Goal: Task Accomplishment & Management: Manage account settings

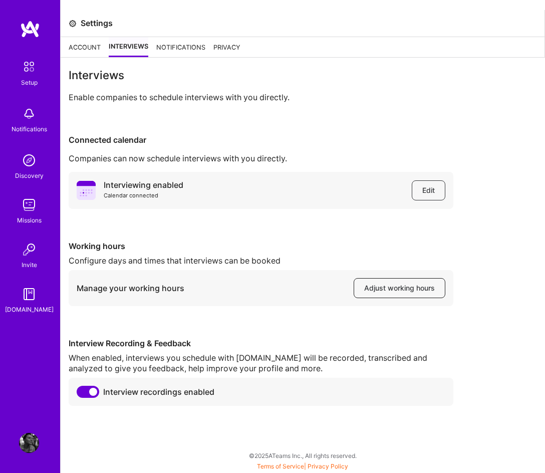
click at [412, 285] on span "Adjust working hours" at bounding box center [399, 288] width 71 height 10
click at [178, 49] on div "Notifications" at bounding box center [180, 47] width 49 height 20
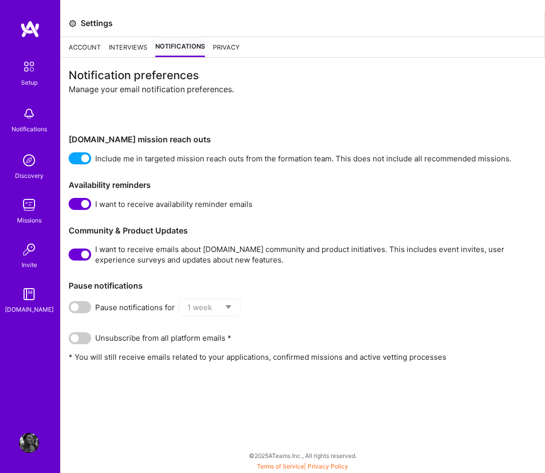
click at [84, 255] on span at bounding box center [80, 255] width 23 height 12
click at [71, 257] on input "checkbox" at bounding box center [71, 257] width 0 height 0
click at [133, 43] on div "Interviews" at bounding box center [128, 47] width 39 height 20
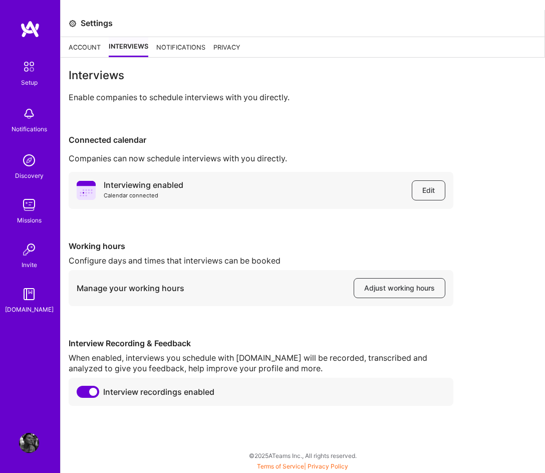
click at [89, 44] on div "Account" at bounding box center [85, 47] width 32 height 20
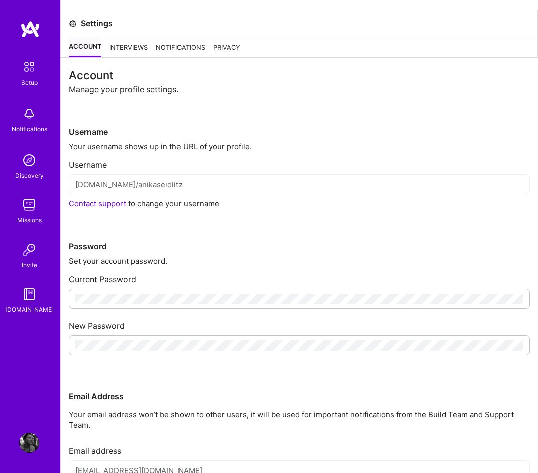
click at [31, 447] on img at bounding box center [29, 443] width 20 height 20
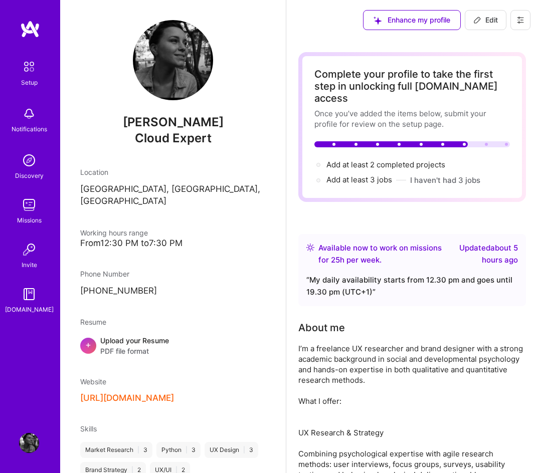
click at [481, 20] on span "Edit" at bounding box center [485, 20] width 25 height 10
select select "DE"
select select "Right Now"
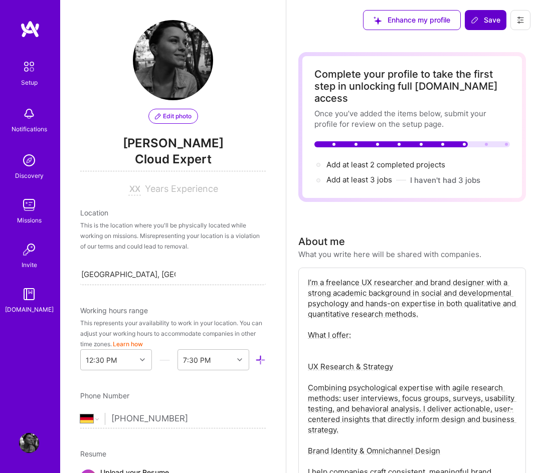
scroll to position [367, 0]
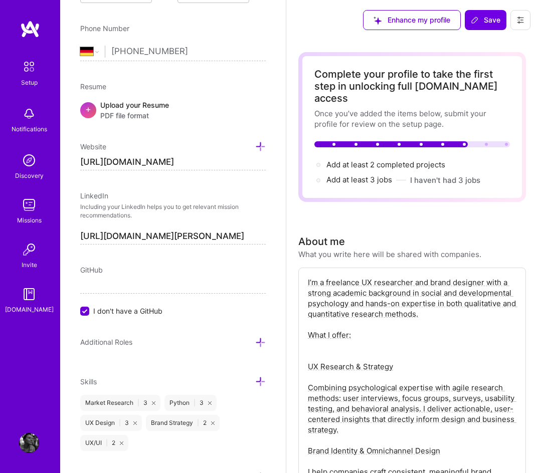
click at [267, 103] on div "Edit photo [PERSON_NAME] Cloud Expert Years Experience Location This is the loc…" at bounding box center [173, 236] width 226 height 473
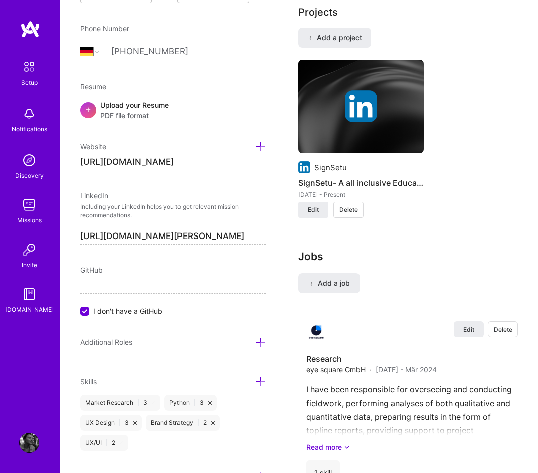
scroll to position [1022, 0]
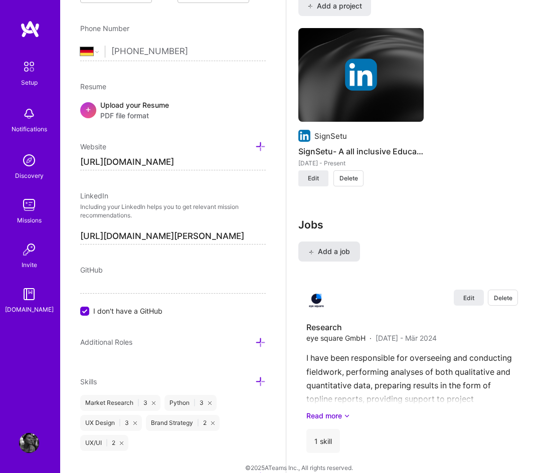
click at [321, 247] on span "Add a job" at bounding box center [329, 252] width 42 height 10
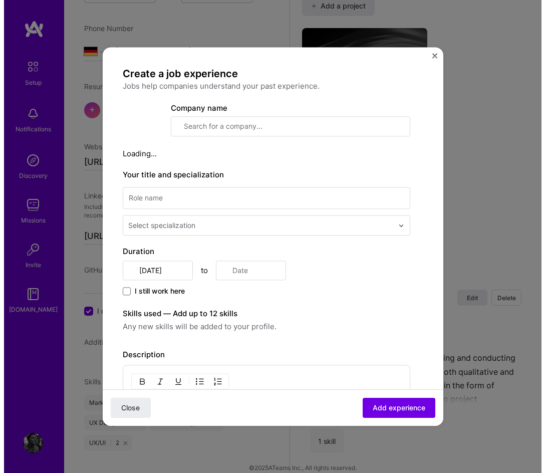
scroll to position [1011, 0]
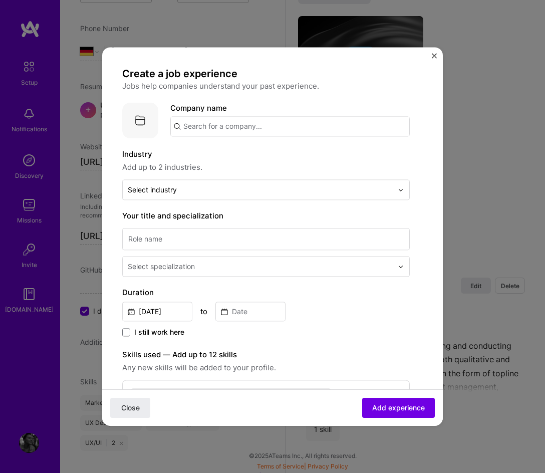
click at [231, 128] on input "text" at bounding box center [290, 126] width 240 height 20
type input "M"
type input "Point Blank Research & Consultancy"
click at [315, 124] on input "Point Blank Research & Consultancy" at bounding box center [290, 126] width 240 height 20
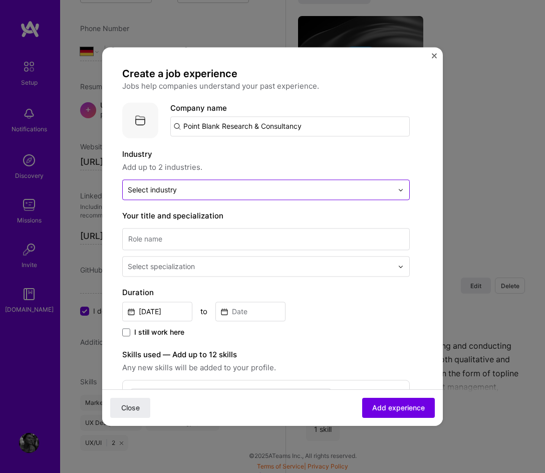
click at [209, 183] on div "Select industry 0" at bounding box center [260, 190] width 275 height 20
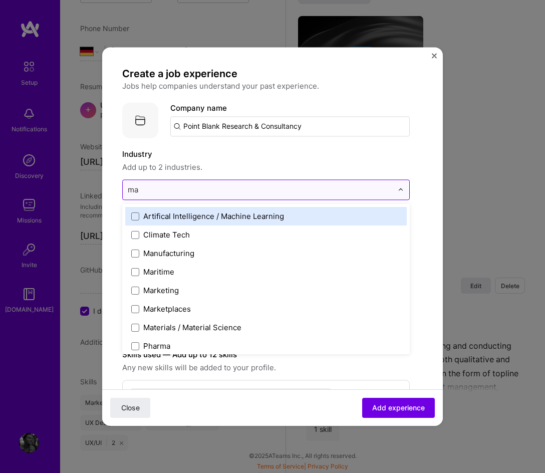
type input "mar"
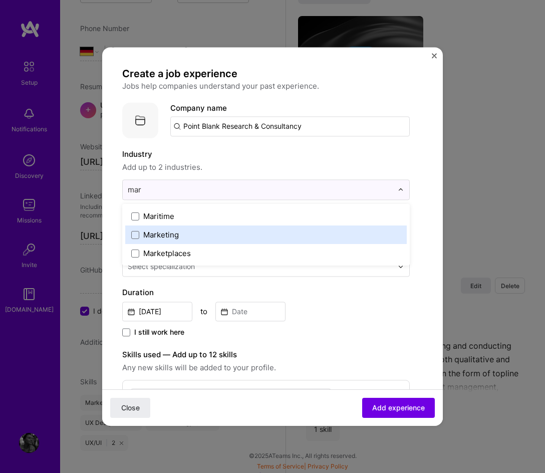
click at [173, 229] on div "Marketing" at bounding box center [266, 235] width 282 height 19
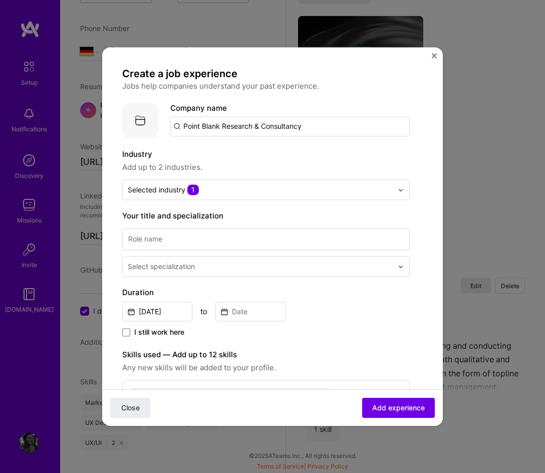
click at [417, 161] on form "Create a job experience Jobs help companies understand your past experience. Co…" at bounding box center [272, 397] width 341 height 660
click at [200, 240] on input at bounding box center [266, 239] width 288 height 22
type input "UX Research"
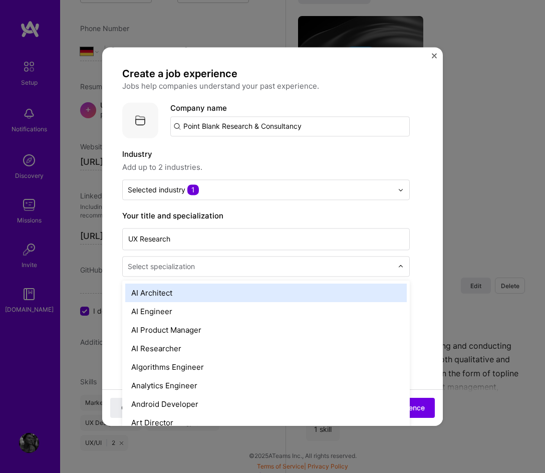
click at [199, 268] on input "text" at bounding box center [261, 266] width 267 height 11
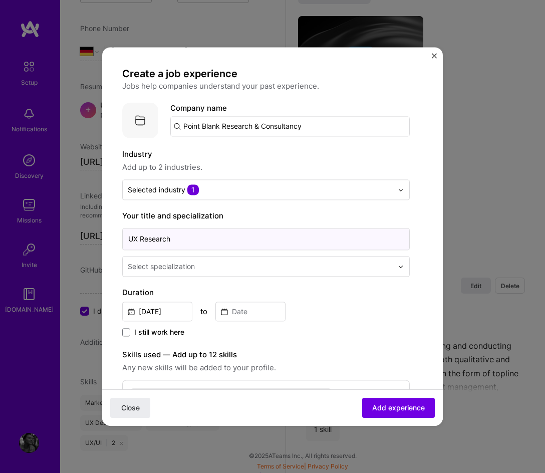
drag, startPoint x: 141, startPoint y: 236, endPoint x: 125, endPoint y: 234, distance: 16.6
click at [125, 234] on input "UX Research" at bounding box center [266, 239] width 288 height 22
click at [158, 263] on div "Select specialization" at bounding box center [161, 266] width 67 height 11
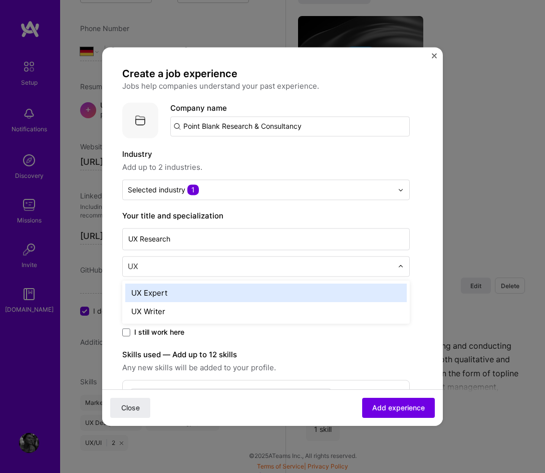
type input "U"
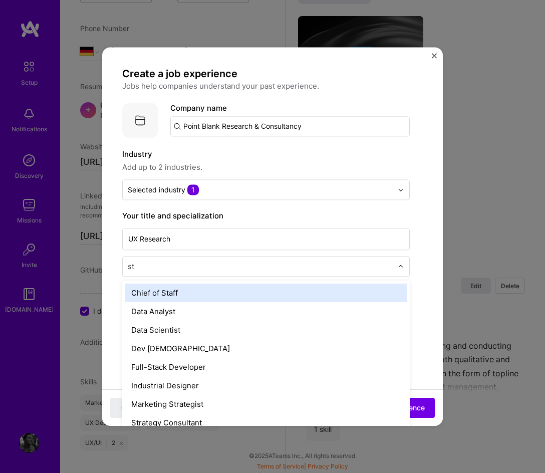
type input "s"
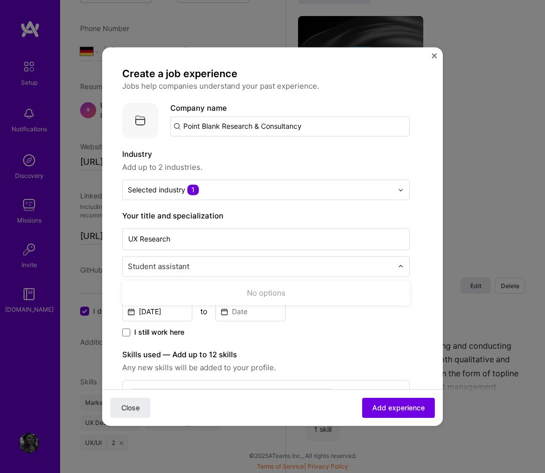
type input "Student assistant"
click at [344, 348] on div "Create a job experience Jobs help companies understand your past experience. Co…" at bounding box center [266, 368] width 288 height 603
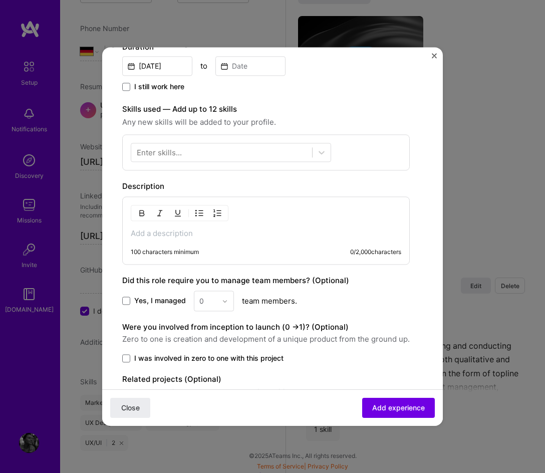
scroll to position [246, 0]
click at [173, 240] on div "100 characters minimum 0 / 2,000 characters" at bounding box center [266, 230] width 288 height 68
click at [163, 234] on p at bounding box center [266, 233] width 271 height 10
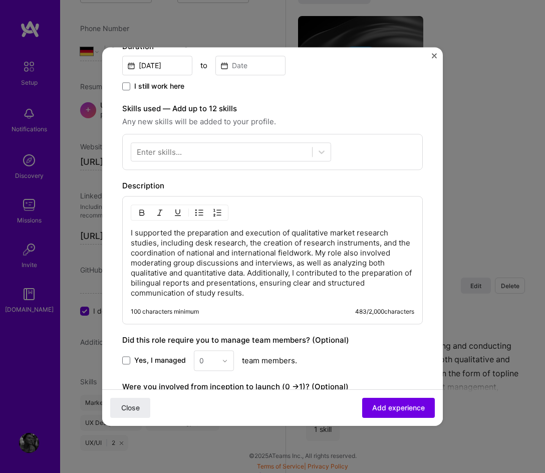
click at [398, 337] on div "Did this role require you to manage team members? (Optional)" at bounding box center [272, 340] width 301 height 12
click at [134, 266] on p "I supported the preparation and execution of qualitative market research studie…" at bounding box center [273, 263] width 284 height 70
click at [355, 257] on p "I supported the preparation and execution of qualitative market research studie…" at bounding box center [273, 263] width 284 height 70
click at [215, 284] on p "I supported the preparation and execution of qualitative market research studie…" at bounding box center [273, 263] width 284 height 70
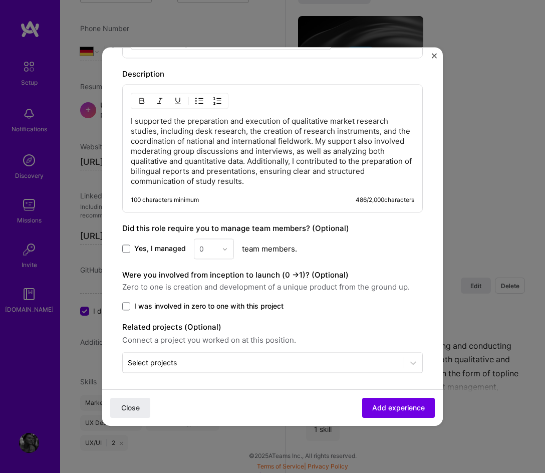
scroll to position [362, 0]
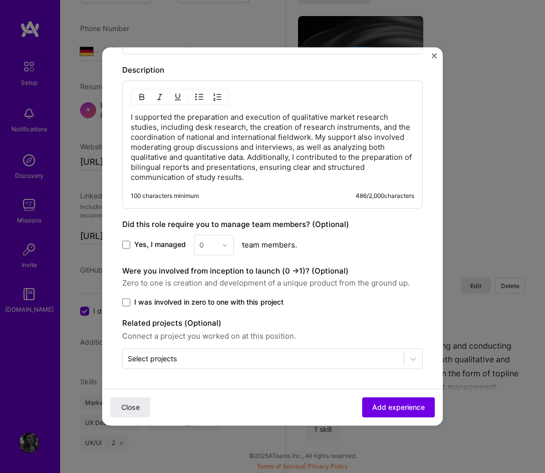
click at [130, 302] on label "I was involved in zero to one with this project" at bounding box center [272, 302] width 301 height 10
click at [0, 0] on input "I was involved in zero to one with this project" at bounding box center [0, 0] width 0 height 0
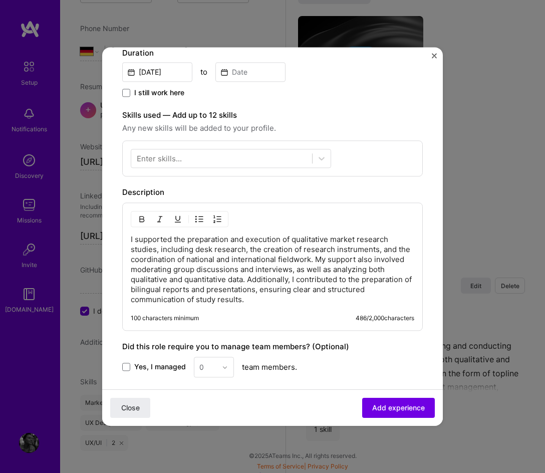
scroll to position [149, 0]
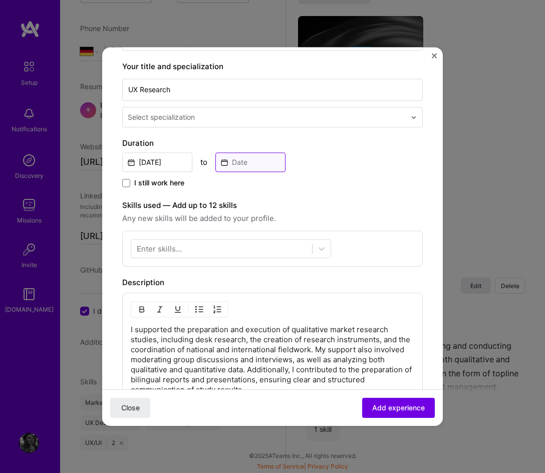
click at [254, 162] on input at bounding box center [251, 162] width 70 height 20
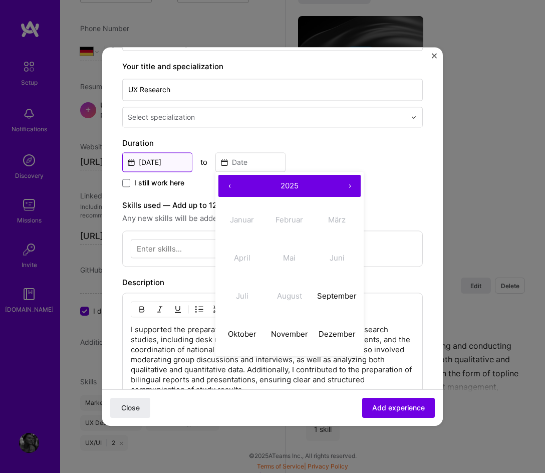
click at [177, 161] on input "[DATE]" at bounding box center [157, 162] width 70 height 20
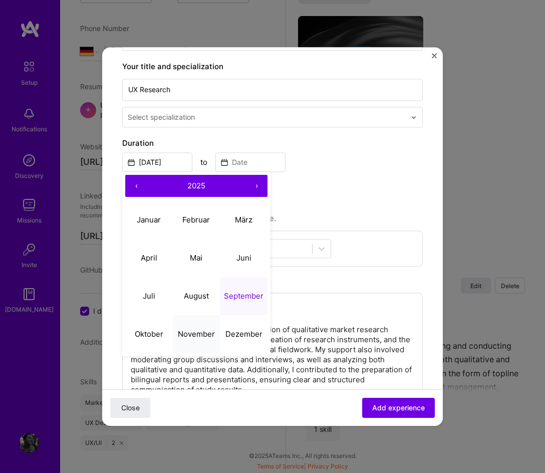
click at [197, 332] on abbr "November" at bounding box center [196, 334] width 37 height 10
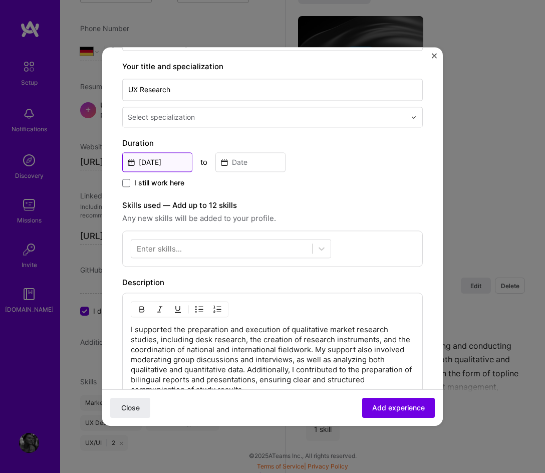
click at [154, 165] on input "[DATE]" at bounding box center [157, 162] width 70 height 20
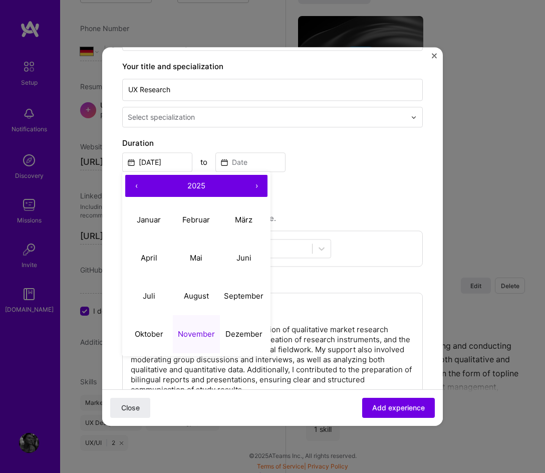
click at [134, 185] on button "‹" at bounding box center [136, 186] width 22 height 22
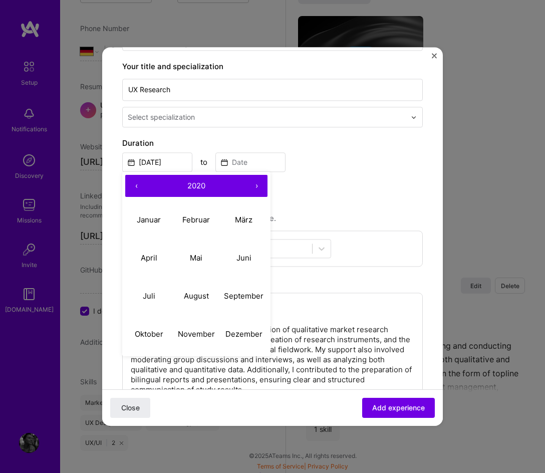
click at [134, 185] on button "‹" at bounding box center [136, 186] width 22 height 22
click at [192, 332] on abbr "November" at bounding box center [196, 334] width 37 height 10
type input "[DATE]"
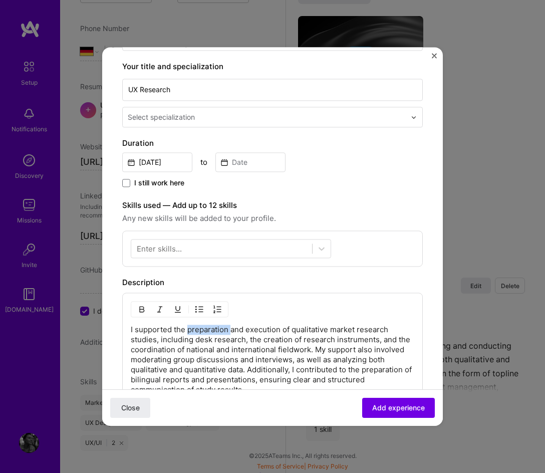
click at [192, 332] on p "I supported the preparation and execution of qualitative market research studie…" at bounding box center [273, 360] width 284 height 70
click at [244, 166] on input at bounding box center [251, 162] width 70 height 20
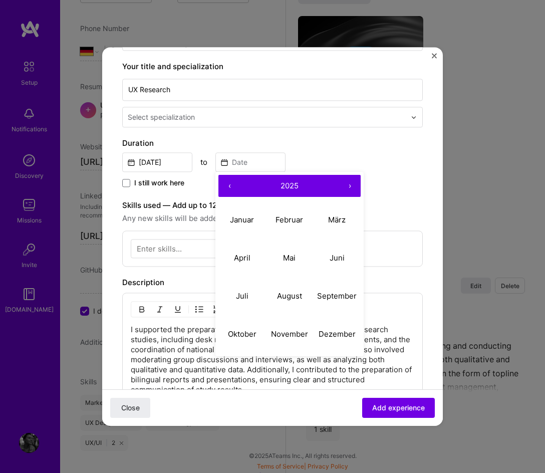
click at [233, 181] on button "‹" at bounding box center [230, 186] width 22 height 22
click at [252, 328] on button "Oktober" at bounding box center [243, 334] width 48 height 38
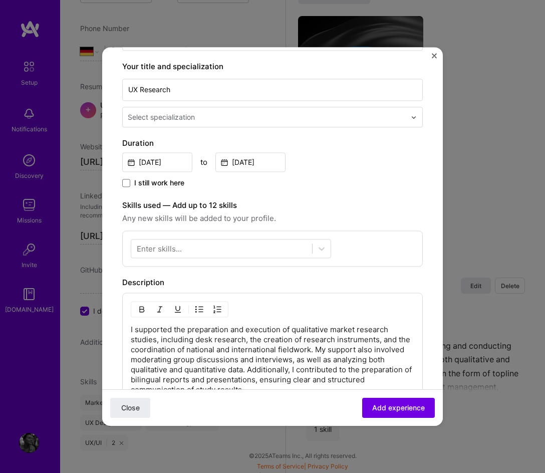
type input "[DATE]"
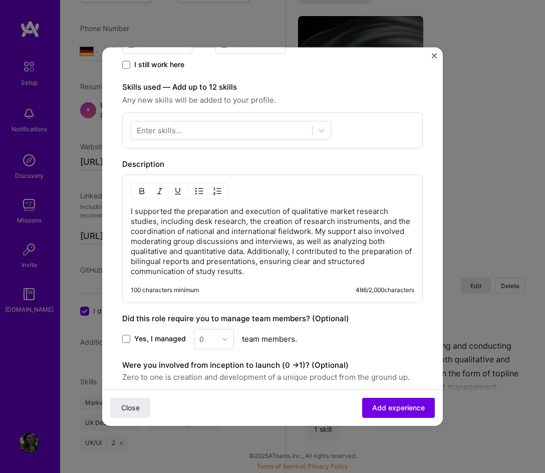
scroll to position [278, 0]
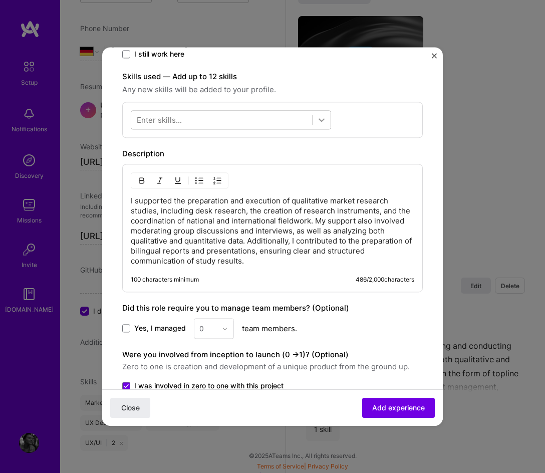
click at [323, 120] on icon at bounding box center [322, 121] width 6 height 4
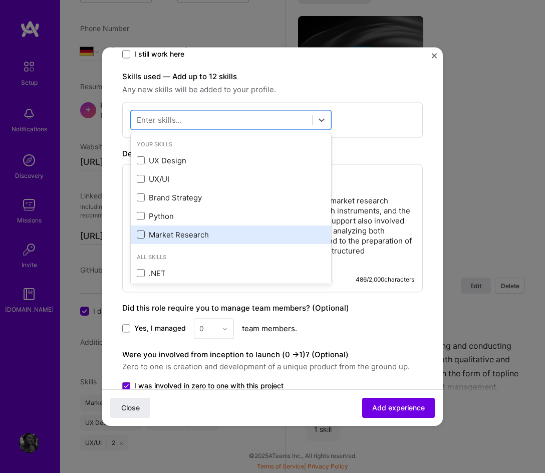
click at [139, 233] on span at bounding box center [141, 235] width 8 height 8
click at [0, 0] on input "checkbox" at bounding box center [0, 0] width 0 height 0
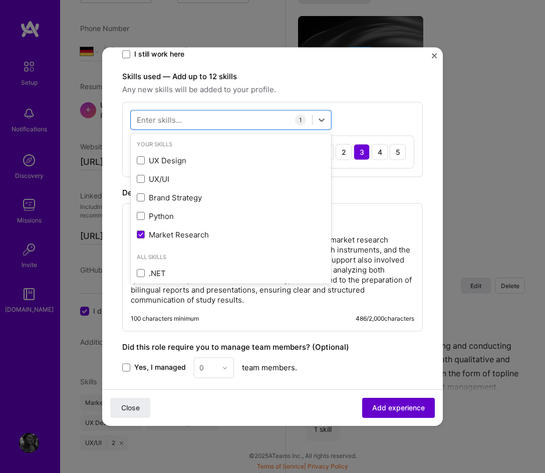
click at [384, 411] on span "Add experience" at bounding box center [398, 408] width 53 height 10
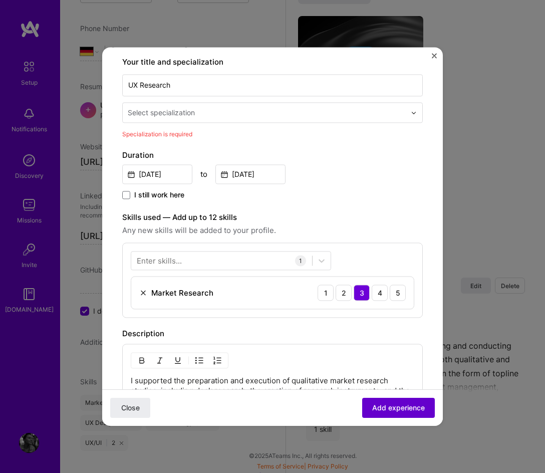
scroll to position [55, 0]
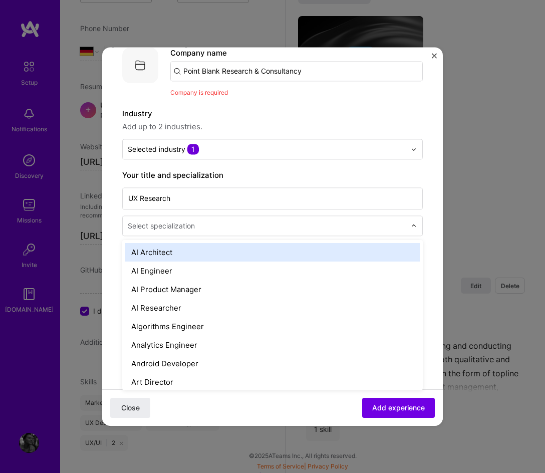
click at [396, 225] on input "text" at bounding box center [268, 226] width 280 height 11
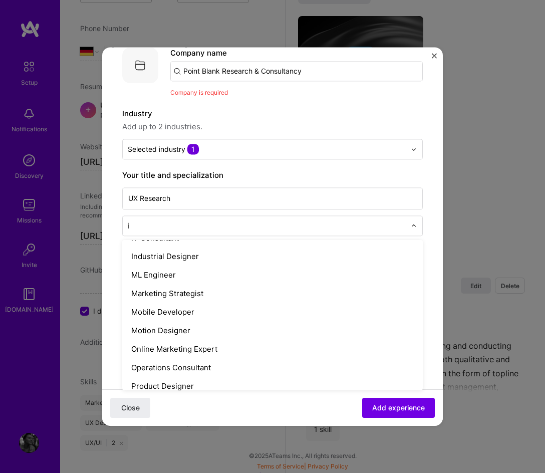
scroll to position [181, 0]
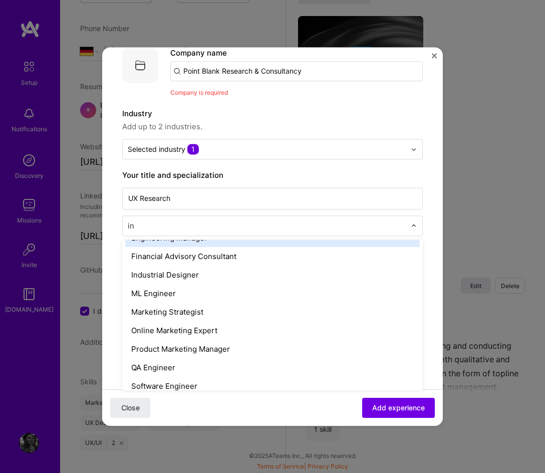
type input "i"
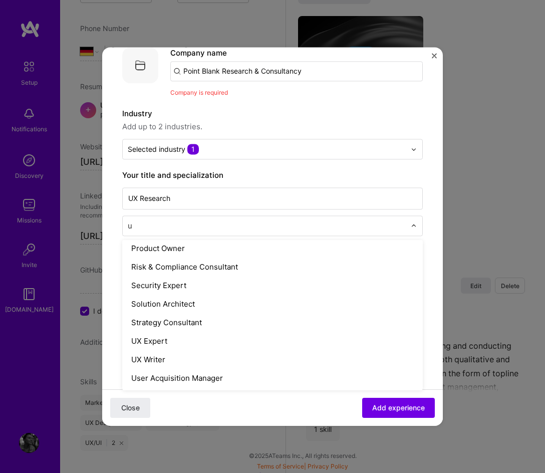
scroll to position [89, 0]
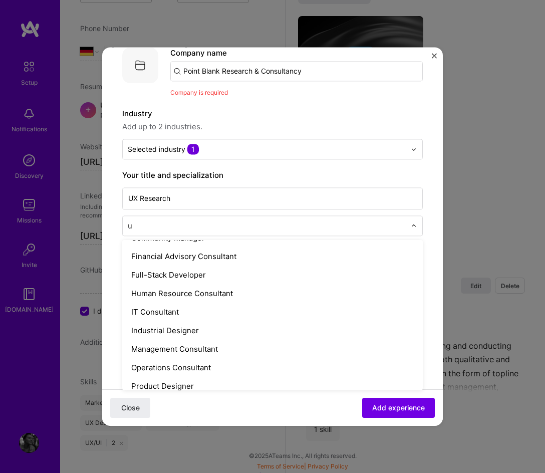
type input "ux"
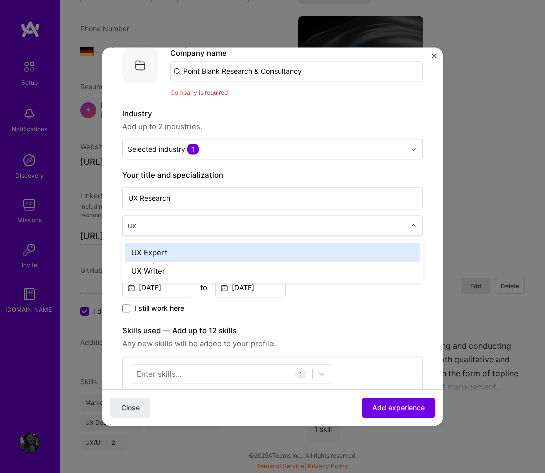
scroll to position [0, 0]
click at [150, 254] on div "UX Expert" at bounding box center [272, 252] width 295 height 19
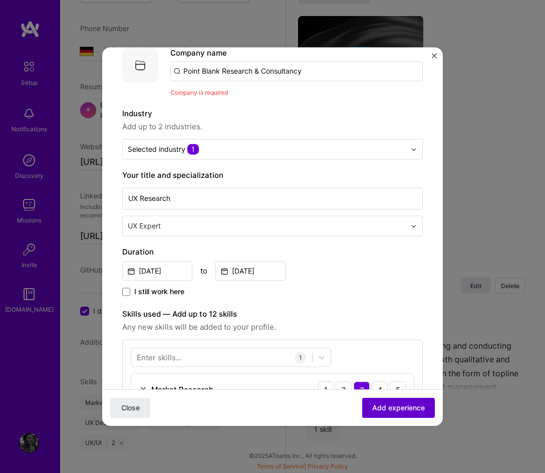
click at [394, 404] on span "Add experience" at bounding box center [398, 408] width 53 height 10
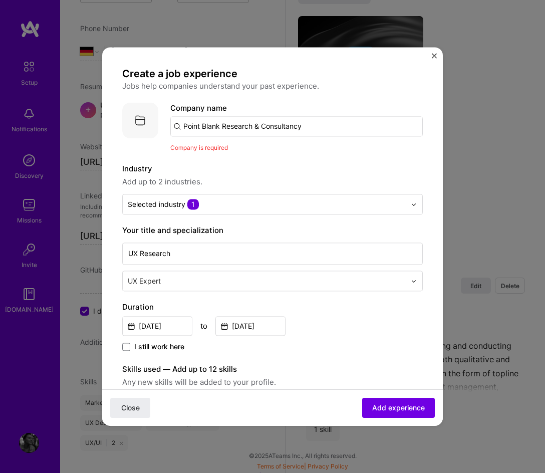
click at [322, 119] on input "Point Blank Research & Consultancy" at bounding box center [296, 126] width 253 height 20
click at [189, 126] on input "Point Blank Research & Consultancy" at bounding box center [296, 126] width 253 height 20
click at [222, 145] on span "Company is required" at bounding box center [199, 148] width 58 height 8
click at [312, 123] on input "Point Blank Research & Consultancy" at bounding box center [296, 126] width 253 height 20
type input "Point Blank Research & Consultancy"
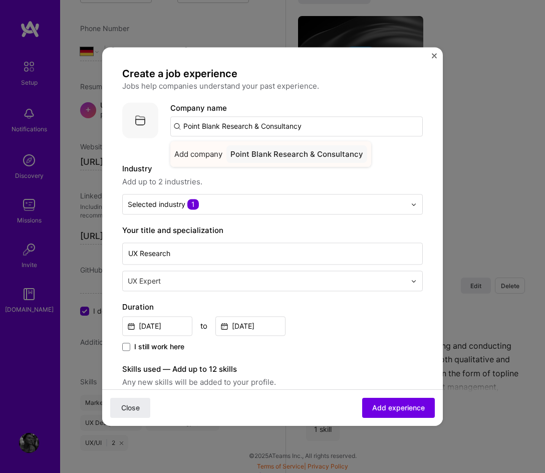
click at [331, 154] on div "Point Blank Research & Consultancy" at bounding box center [297, 154] width 141 height 18
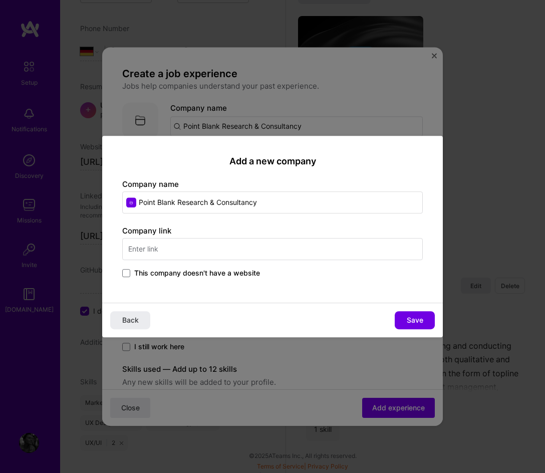
click at [197, 252] on input "text" at bounding box center [272, 249] width 301 height 22
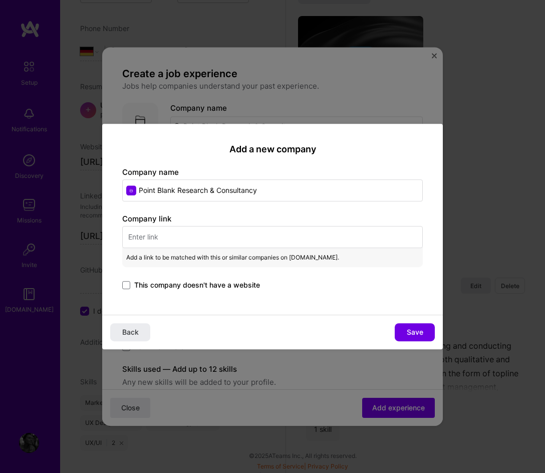
click at [165, 239] on input "text" at bounding box center [272, 237] width 301 height 22
paste input "[URL][DOMAIN_NAME]"
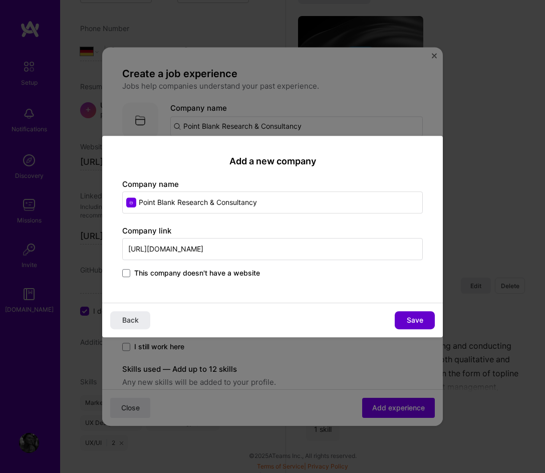
type input "[URL][DOMAIN_NAME]"
click at [412, 322] on span "Save" at bounding box center [415, 320] width 17 height 10
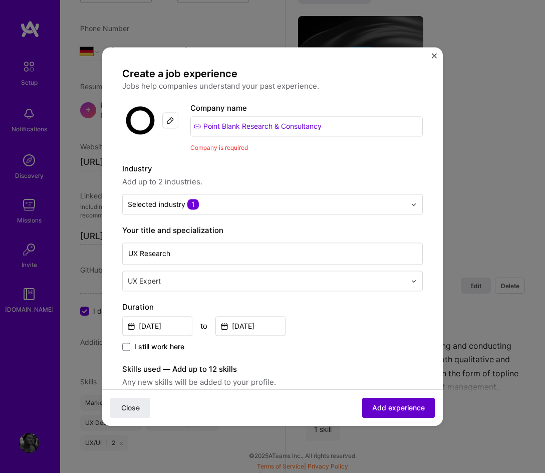
click at [378, 405] on span "Add experience" at bounding box center [398, 408] width 53 height 10
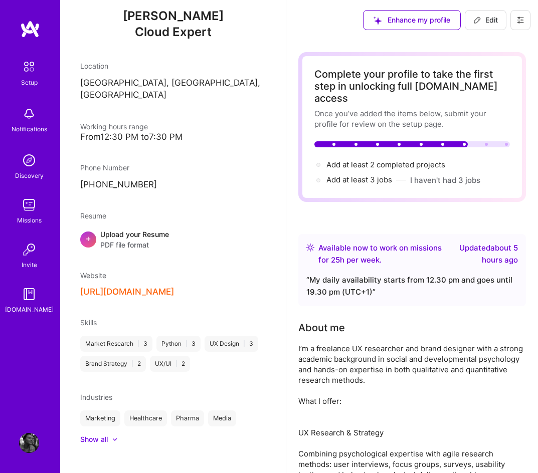
click at [334, 343] on div "I’m a freelance UX researcher and brand designer with a strong academic backgro…" at bounding box center [412, 459] width 228 height 232
click at [481, 18] on span "Edit" at bounding box center [485, 20] width 25 height 10
select select "DE"
select select "Right Now"
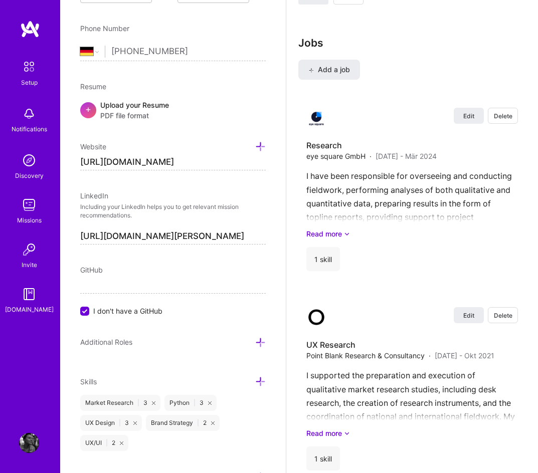
scroll to position [1222, 0]
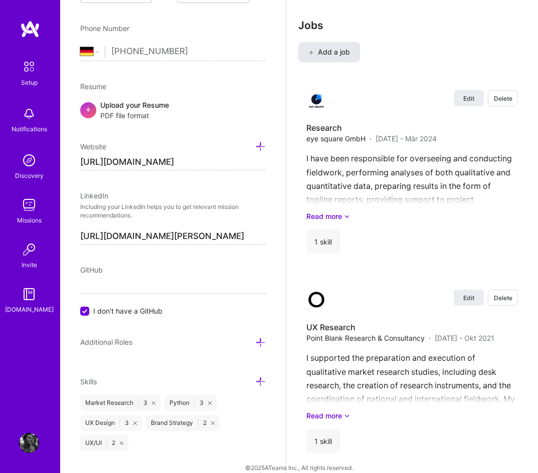
click at [341, 47] on span "Add a job" at bounding box center [329, 52] width 42 height 10
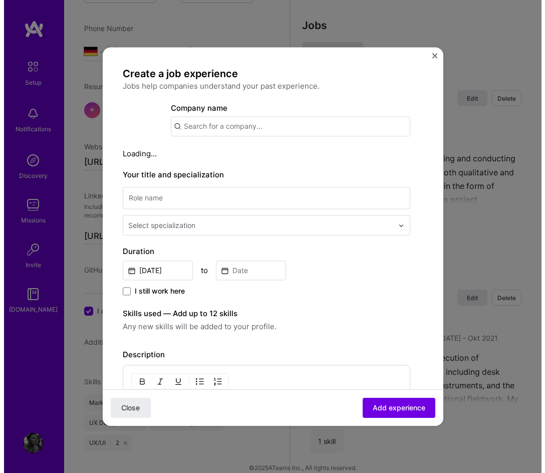
scroll to position [1211, 0]
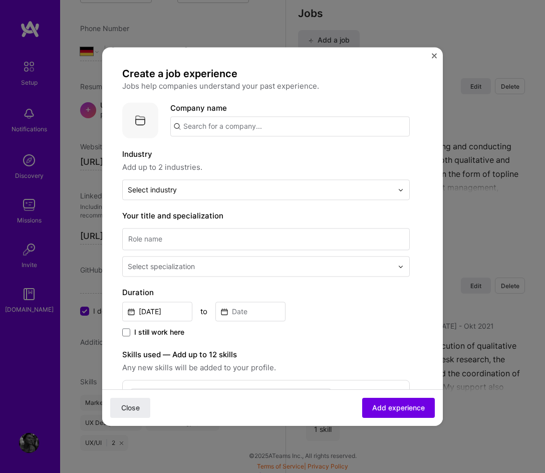
click at [214, 118] on input "text" at bounding box center [290, 126] width 240 height 20
click at [232, 122] on input "Kynetec" at bounding box center [290, 126] width 240 height 20
type input "Kynetec Germany GmbH"
click at [273, 151] on div "Kynetec Germany GmbH" at bounding box center [275, 154] width 97 height 18
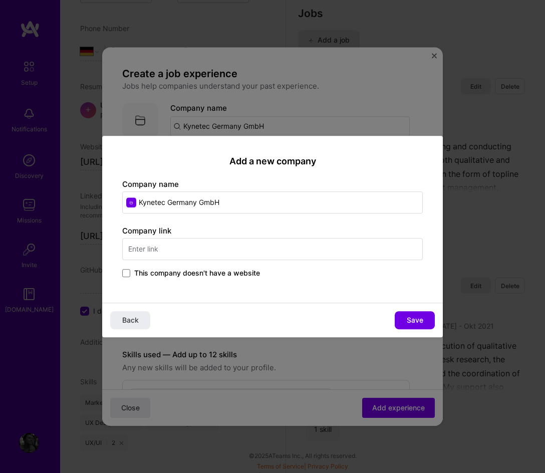
click at [217, 257] on div "Company link This company doesn't have a website" at bounding box center [272, 253] width 301 height 54
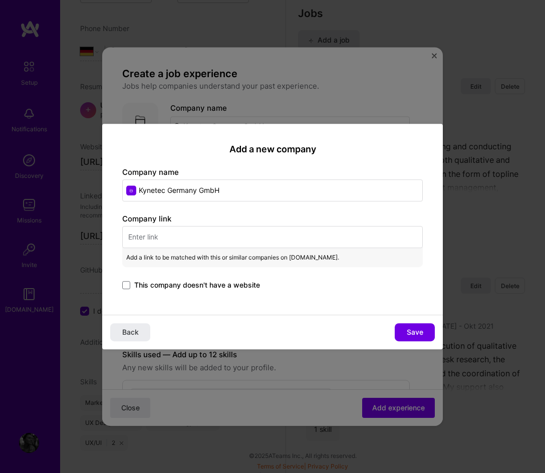
click at [142, 236] on input "text" at bounding box center [272, 237] width 301 height 22
paste input "[URL][DOMAIN_NAME]"
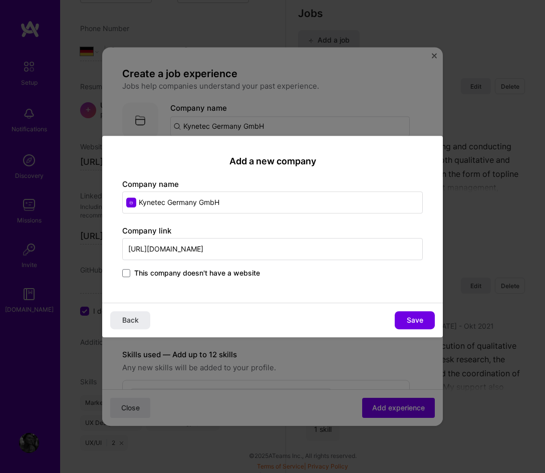
type input "[URL][DOMAIN_NAME]"
click at [323, 301] on div "Add a new company Company name Kynetec Germany GmbH Company link [URL][DOMAIN_N…" at bounding box center [272, 219] width 341 height 167
click at [407, 322] on span "Save" at bounding box center [415, 320] width 17 height 10
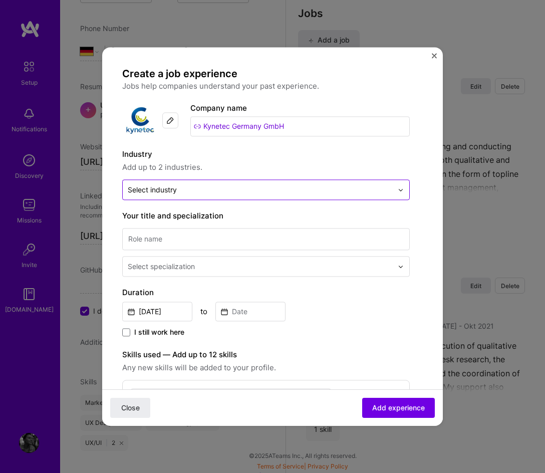
click at [399, 194] on div at bounding box center [404, 190] width 12 height 20
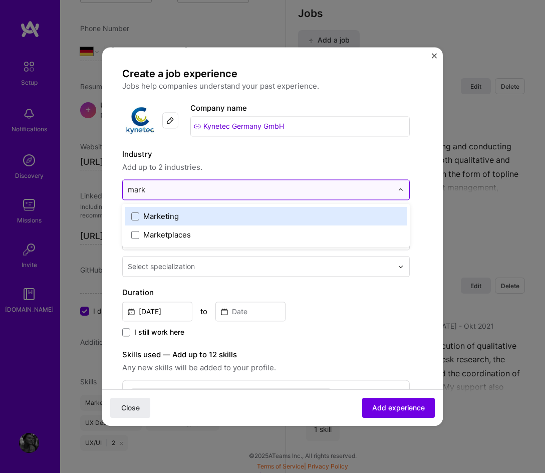
type input "marke"
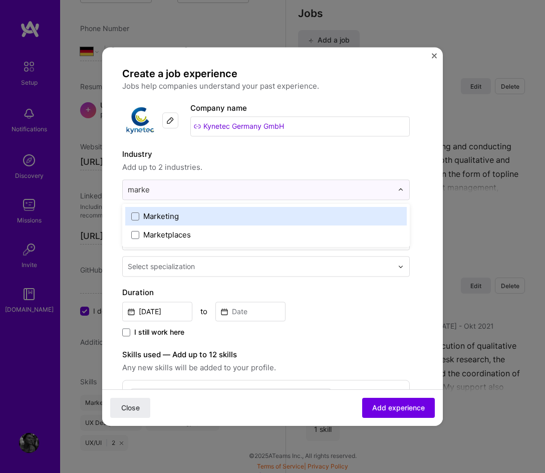
click at [161, 221] on div "Marketing" at bounding box center [161, 216] width 36 height 11
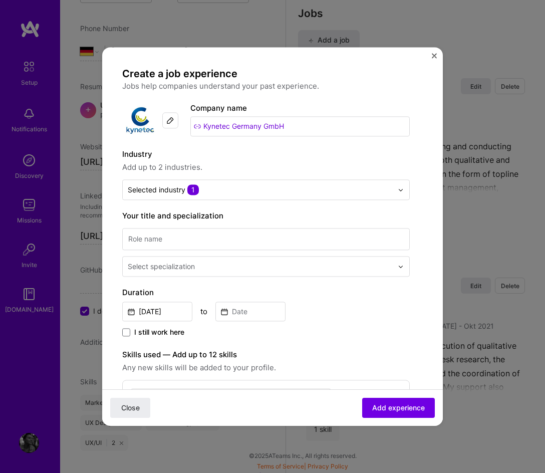
click at [432, 205] on form "Create a job experience Jobs help companies understand your past experience. Co…" at bounding box center [272, 397] width 341 height 660
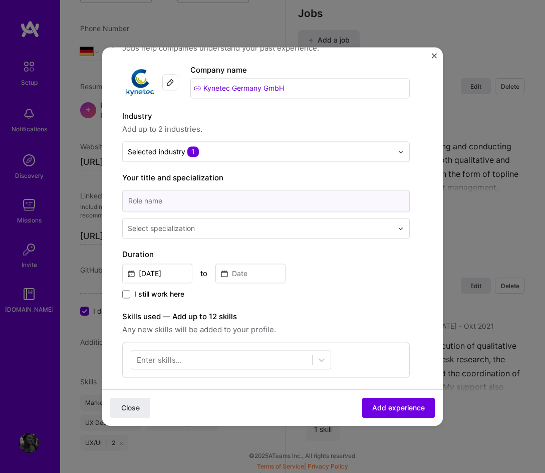
click at [251, 205] on input at bounding box center [266, 201] width 288 height 22
type input "U"
type input "A"
type input "Research"
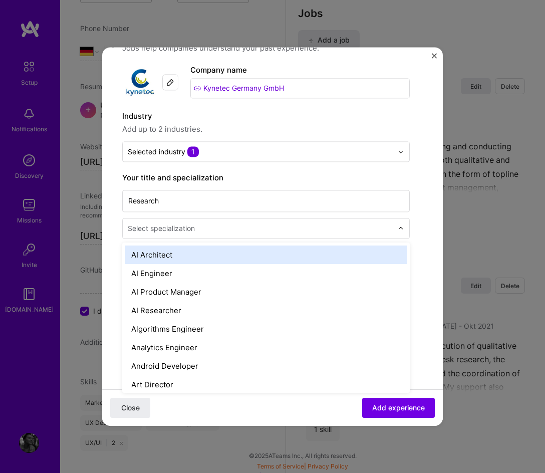
click at [167, 230] on div "Select specialization" at bounding box center [161, 228] width 67 height 11
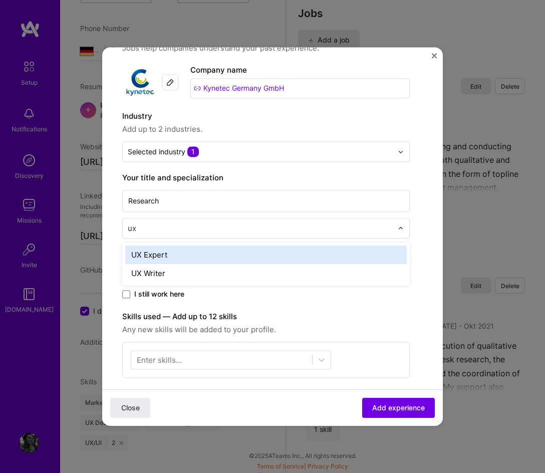
type input "u"
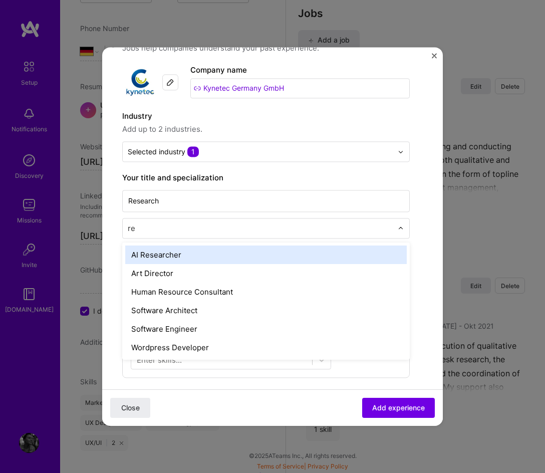
type input "r"
type input "ux"
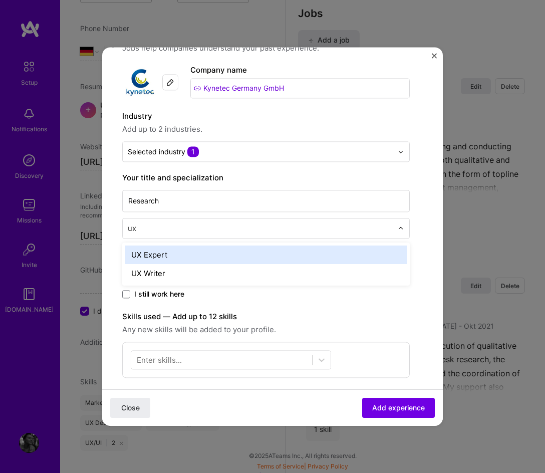
click at [165, 255] on div "UX Expert" at bounding box center [266, 255] width 282 height 19
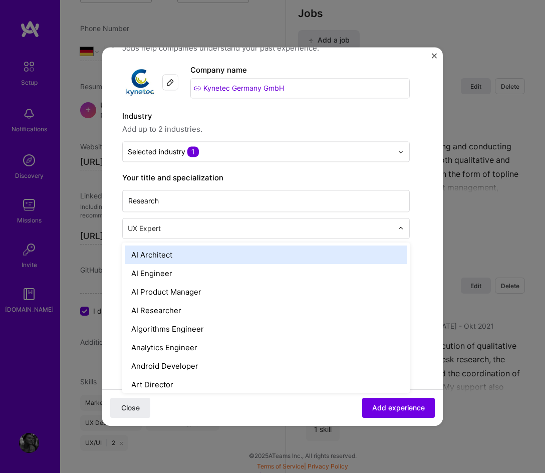
click at [398, 228] on img at bounding box center [401, 229] width 6 height 6
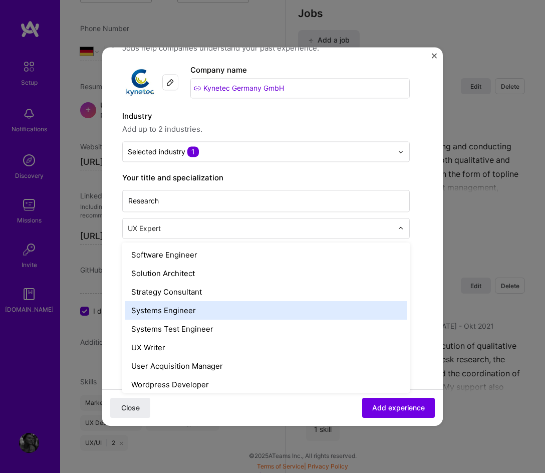
scroll to position [1135, 0]
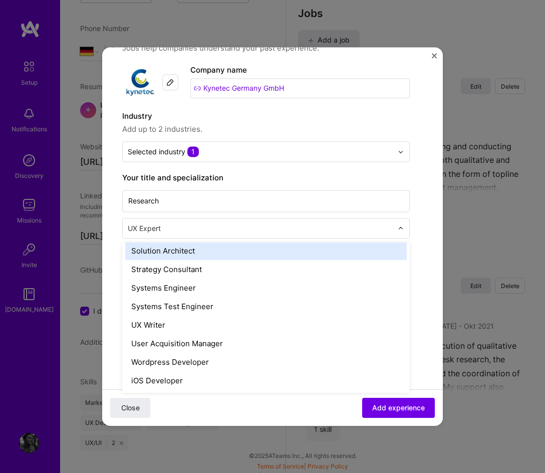
click at [426, 166] on form "Create a job experience Jobs help companies understand your past experience. Co…" at bounding box center [272, 359] width 341 height 660
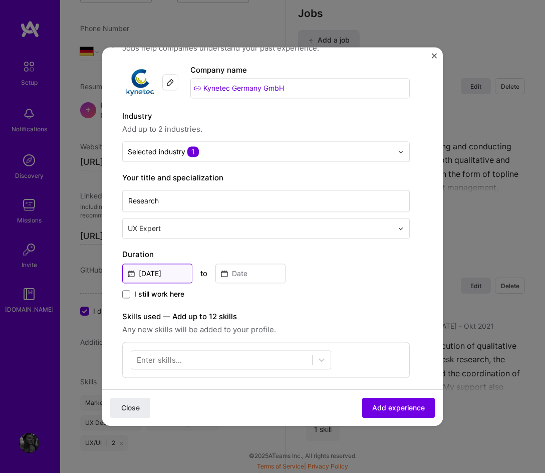
click at [180, 272] on input "[DATE]" at bounding box center [157, 274] width 70 height 20
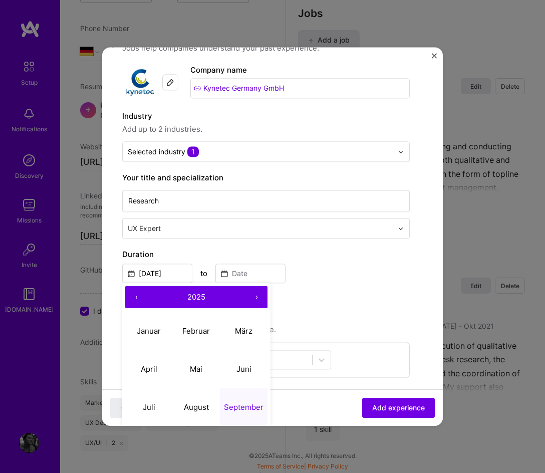
click at [138, 298] on button "‹" at bounding box center [136, 297] width 22 height 22
click at [256, 297] on button "›" at bounding box center [257, 297] width 22 height 22
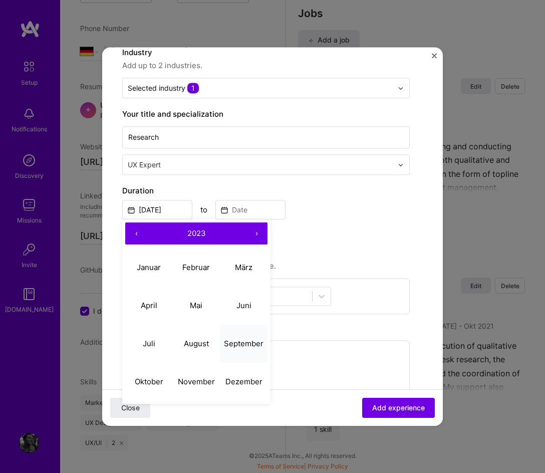
scroll to position [102, 0]
click at [197, 377] on abbr "November" at bounding box center [196, 381] width 37 height 10
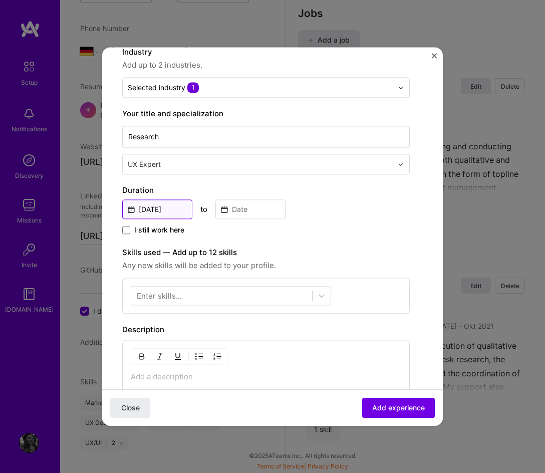
click at [175, 206] on input "[DATE]" at bounding box center [157, 209] width 70 height 20
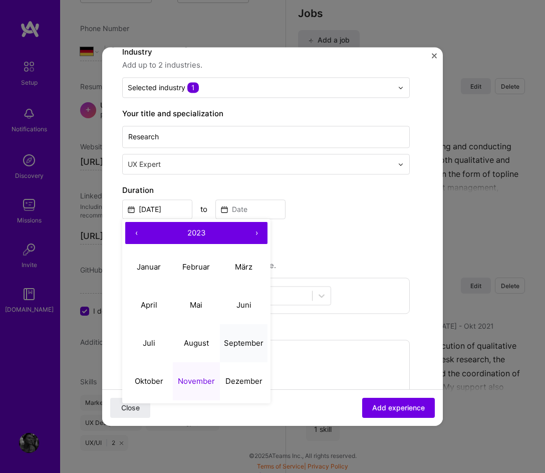
click at [257, 342] on abbr "September" at bounding box center [244, 343] width 40 height 10
type input "[DATE]"
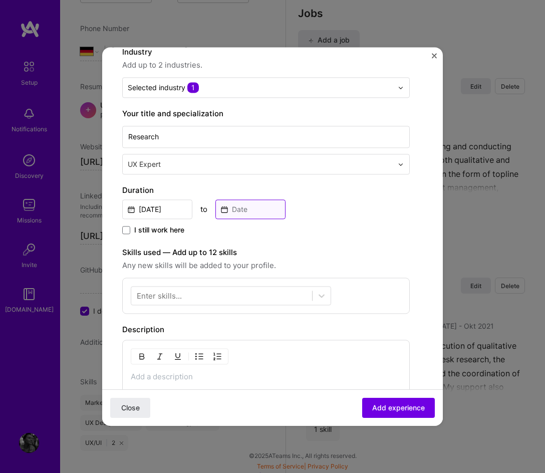
click at [251, 208] on input at bounding box center [251, 209] width 70 height 20
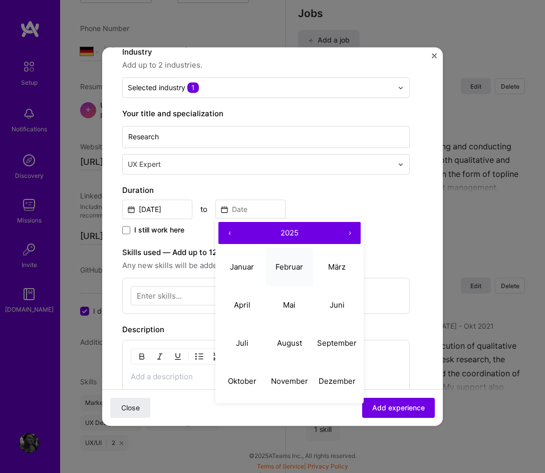
click at [297, 276] on button "Februar" at bounding box center [290, 267] width 48 height 38
type input "[DATE]"
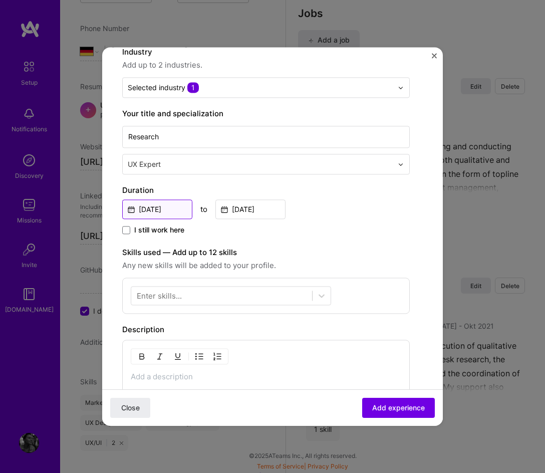
click at [165, 208] on input "[DATE]" at bounding box center [157, 209] width 70 height 20
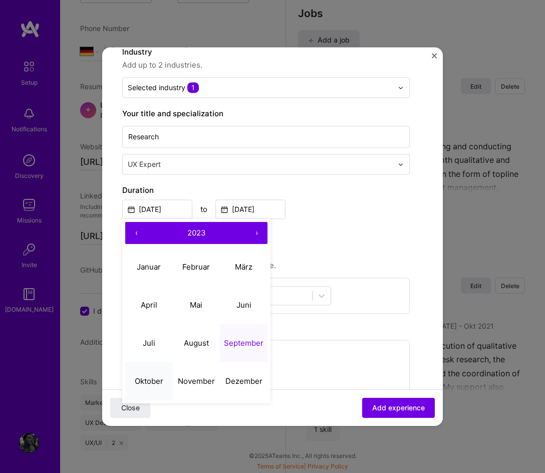
click at [143, 381] on abbr "Oktober" at bounding box center [149, 381] width 29 height 10
type input "[DATE]"
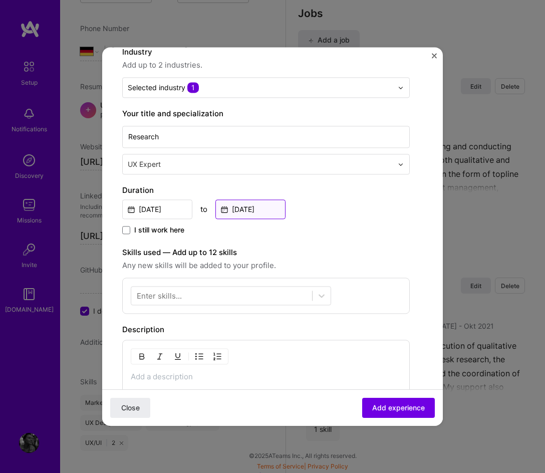
click at [268, 208] on input "[DATE]" at bounding box center [251, 209] width 70 height 20
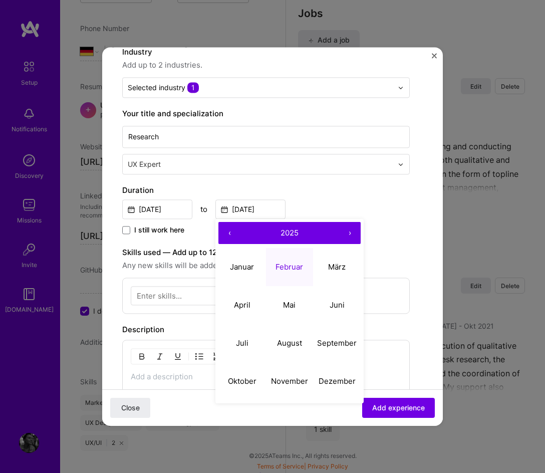
click at [240, 227] on button "‹" at bounding box center [230, 233] width 22 height 22
click at [248, 309] on abbr "April" at bounding box center [242, 305] width 17 height 10
type input "[DATE]"
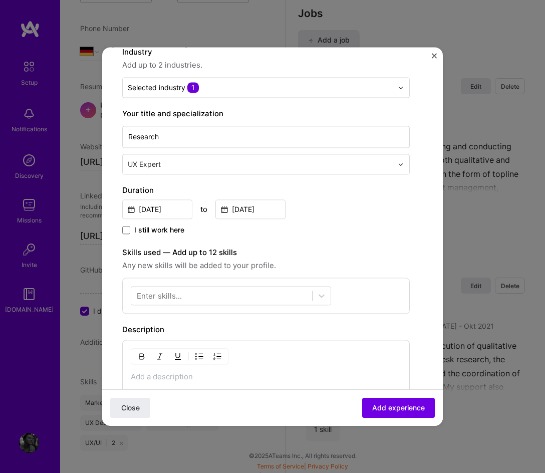
click at [294, 374] on p at bounding box center [266, 377] width 271 height 10
paste div
click at [166, 368] on div "100 characters minimum 0 / 2,000 characters" at bounding box center [266, 374] width 288 height 68
click at [175, 378] on p at bounding box center [266, 377] width 271 height 10
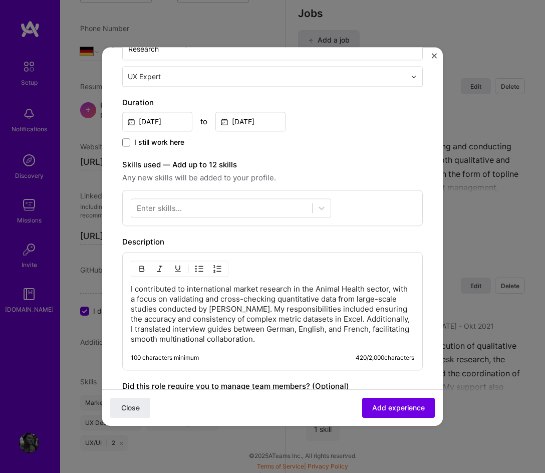
scroll to position [190, 0]
click at [322, 208] on icon at bounding box center [322, 208] width 6 height 4
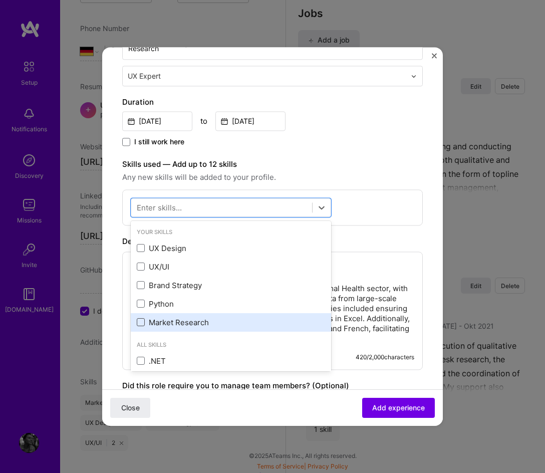
click at [142, 325] on span at bounding box center [141, 323] width 8 height 8
click at [0, 0] on input "checkbox" at bounding box center [0, 0] width 0 height 0
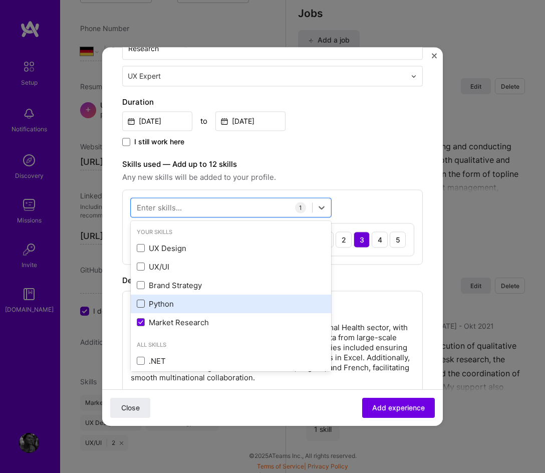
click at [138, 307] on span at bounding box center [141, 304] width 8 height 8
click at [0, 0] on input "checkbox" at bounding box center [0, 0] width 0 height 0
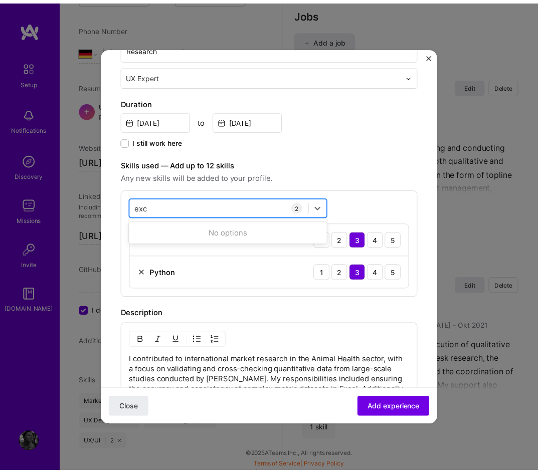
scroll to position [0, 0]
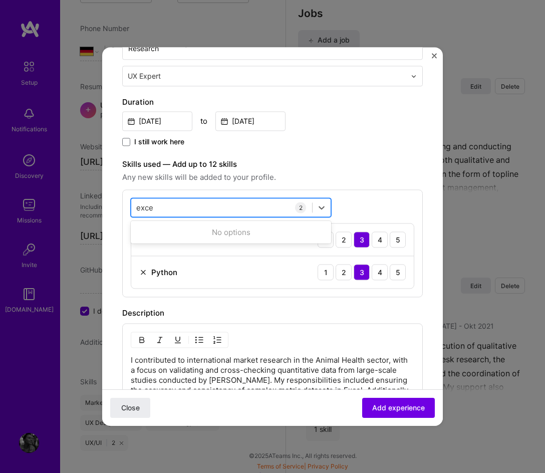
type input "excel"
click button "Close" at bounding box center [130, 408] width 40 height 20
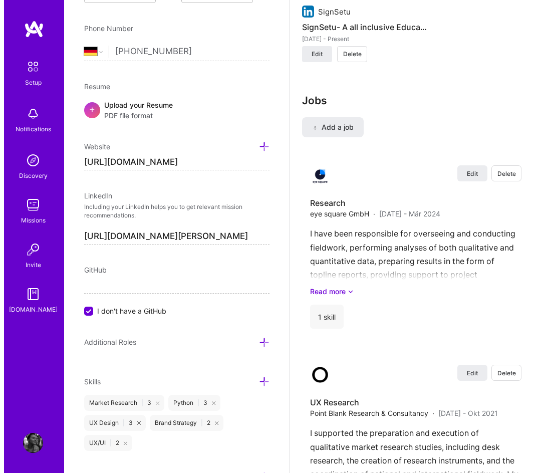
scroll to position [1152, 0]
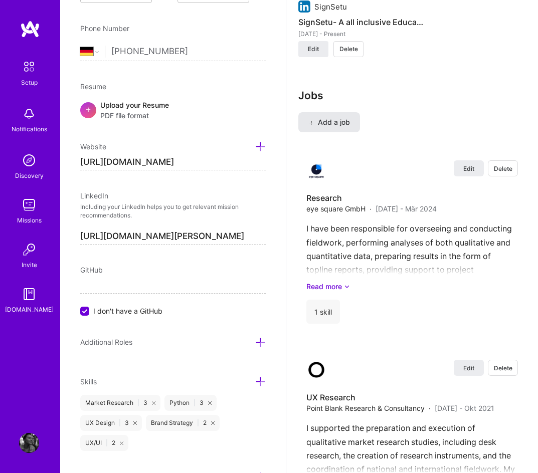
click at [322, 117] on span "Add a job" at bounding box center [329, 122] width 42 height 10
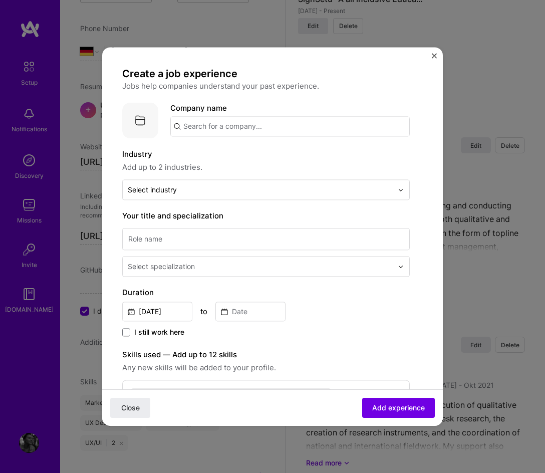
click at [257, 136] on input "text" at bounding box center [290, 126] width 240 height 20
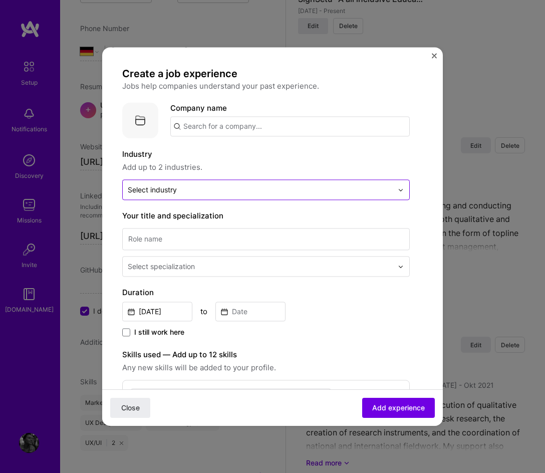
click at [181, 194] on input "text" at bounding box center [260, 189] width 265 height 11
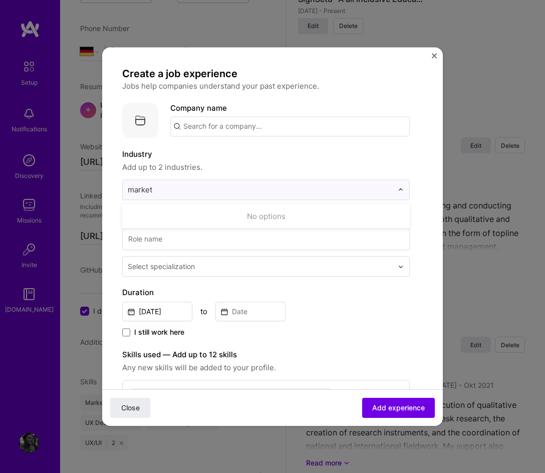
type input "market"
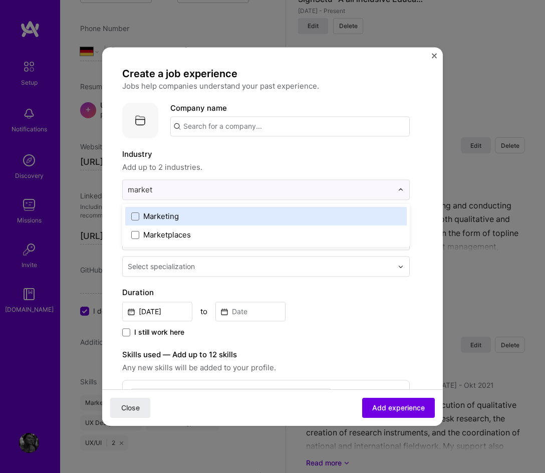
click at [135, 220] on span at bounding box center [135, 217] width 8 height 8
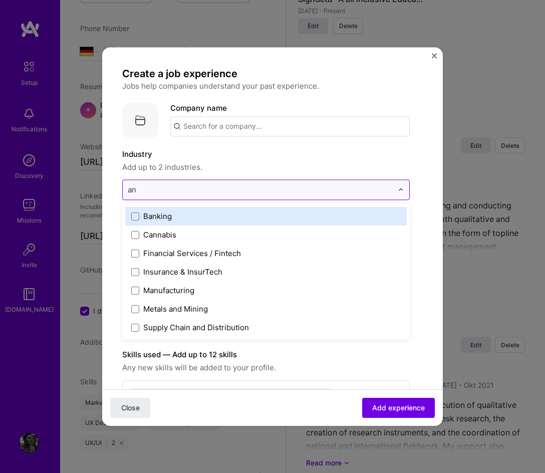
type input "a"
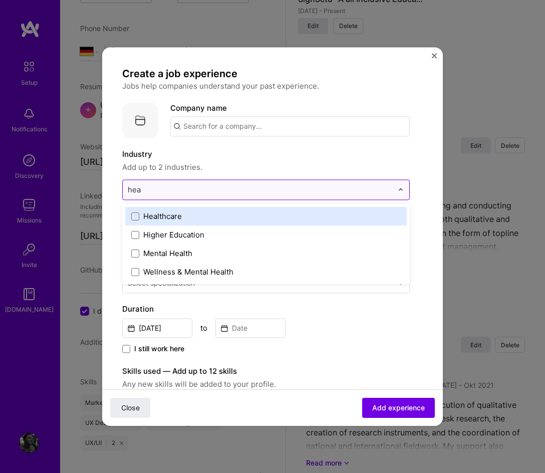
type input "heal"
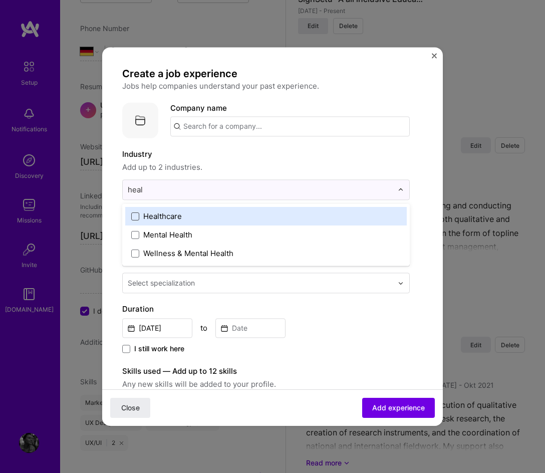
click at [134, 218] on span at bounding box center [135, 217] width 8 height 8
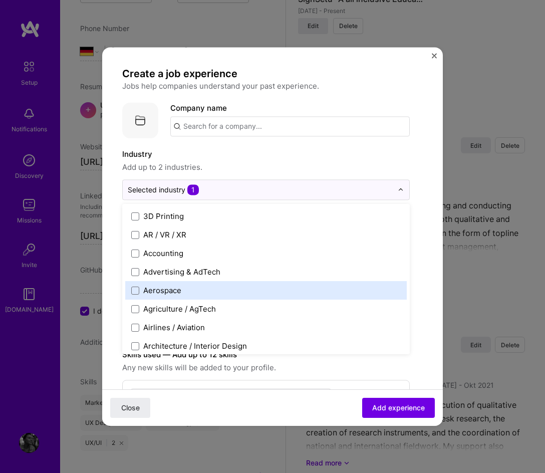
click at [430, 352] on form "Create a job experience Jobs help companies understand your past experience. Co…" at bounding box center [272, 397] width 341 height 660
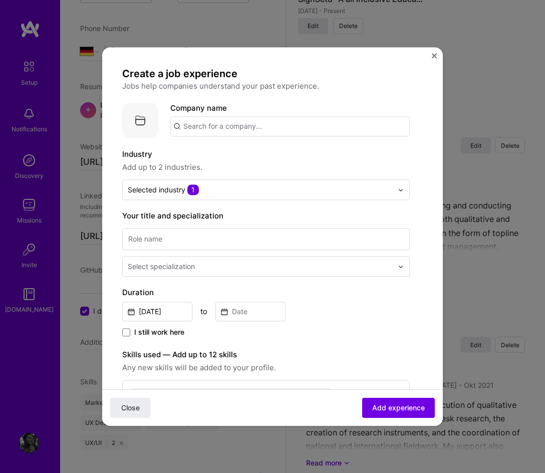
click at [203, 125] on input "text" at bounding box center [290, 126] width 240 height 20
click at [226, 161] on span "[DOMAIN_NAME]" at bounding box center [224, 161] width 49 height 8
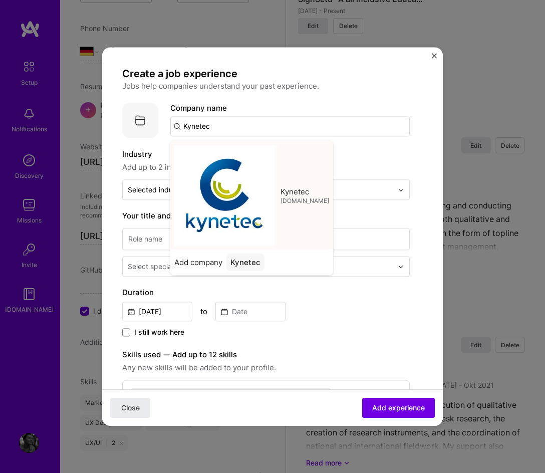
type input "Kynetec"
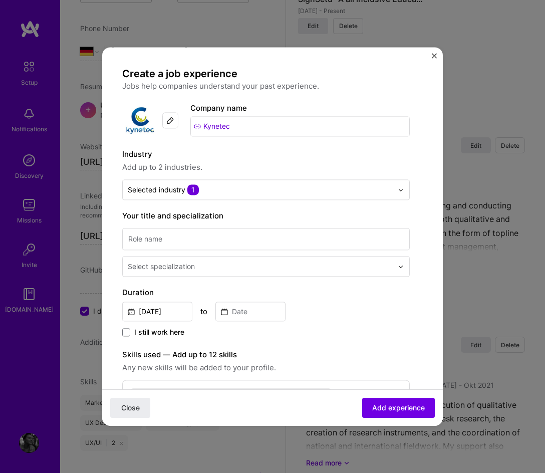
scroll to position [67, 0]
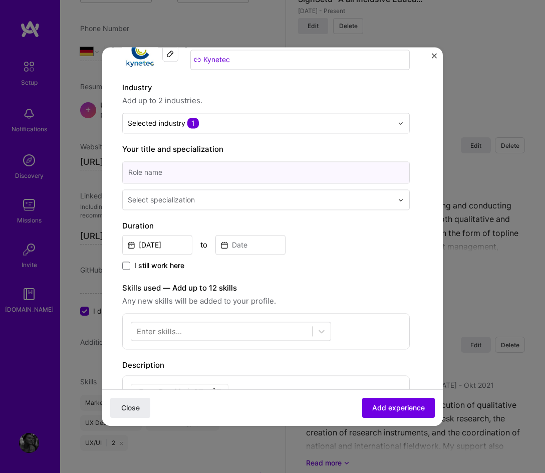
click at [287, 168] on input at bounding box center [266, 172] width 288 height 22
type input "Research"
click at [266, 153] on label "Your title and specialization" at bounding box center [266, 149] width 288 height 12
click at [207, 202] on input "text" at bounding box center [261, 199] width 267 height 11
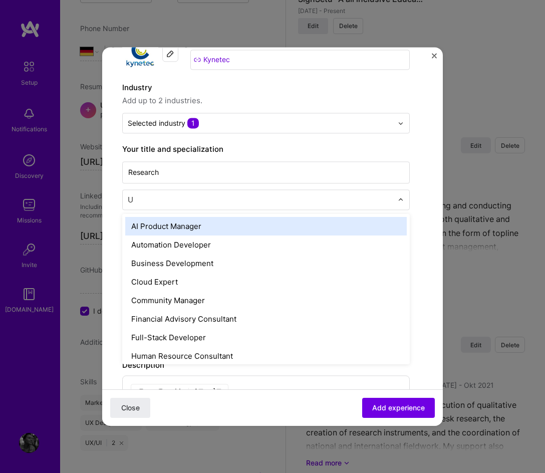
type input "UX"
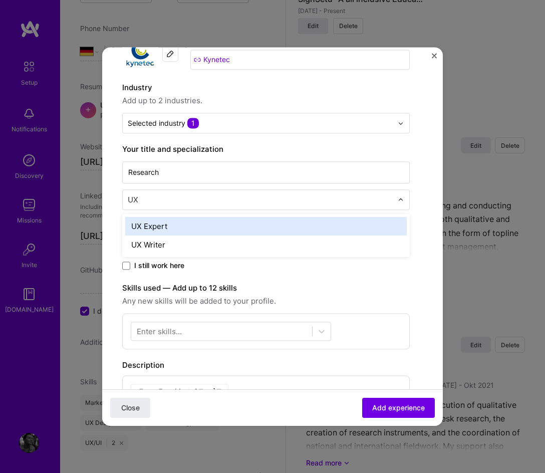
click at [162, 226] on div "UX Expert" at bounding box center [266, 226] width 282 height 19
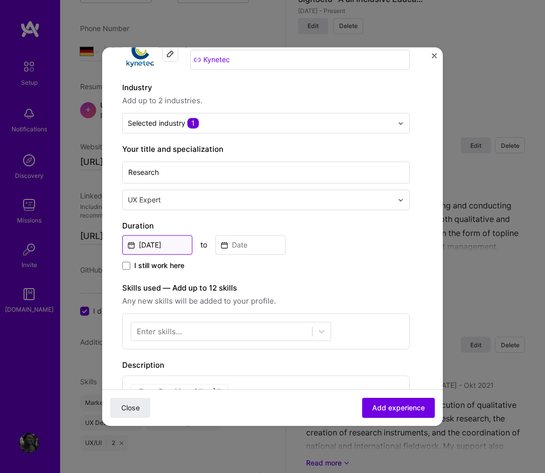
click at [175, 240] on input "[DATE]" at bounding box center [157, 245] width 70 height 20
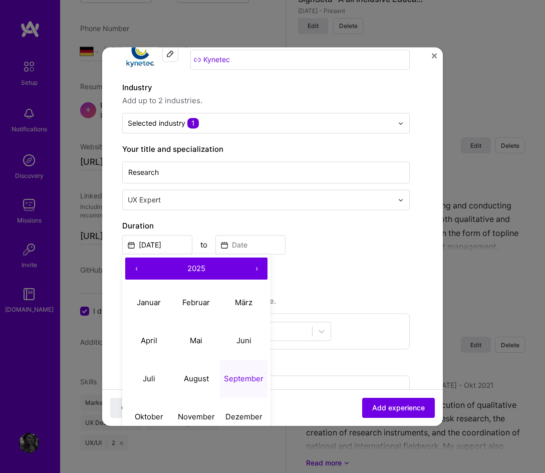
click at [136, 273] on button "‹" at bounding box center [136, 269] width 22 height 22
click at [151, 418] on abbr "Oktober" at bounding box center [149, 417] width 29 height 10
type input "[DATE]"
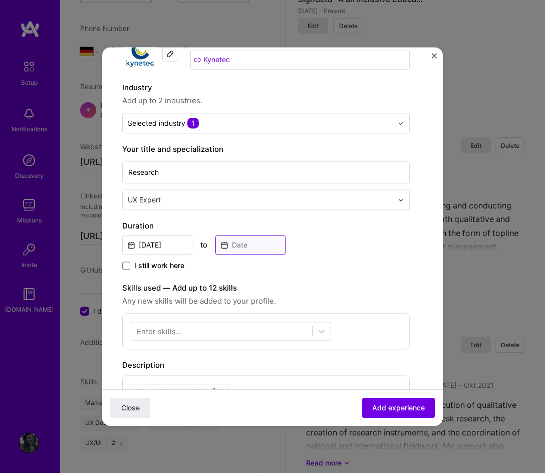
click at [243, 253] on input at bounding box center [251, 245] width 70 height 20
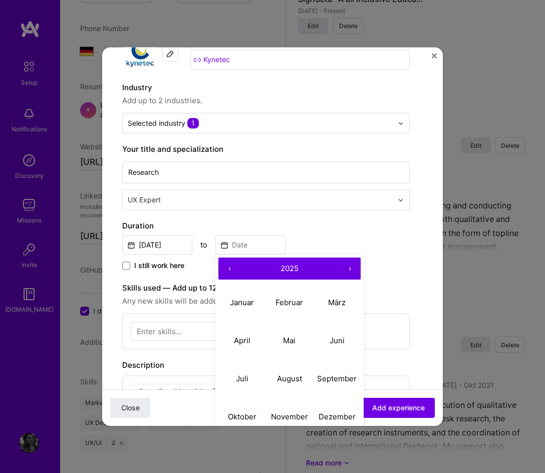
click at [229, 271] on button "‹" at bounding box center [230, 269] width 22 height 22
click at [239, 334] on button "April" at bounding box center [243, 341] width 48 height 38
type input "[DATE]"
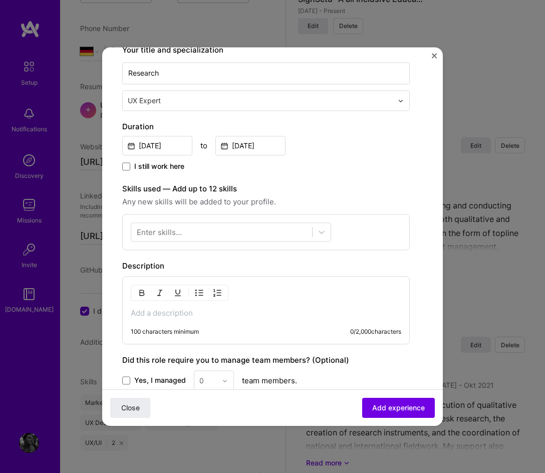
scroll to position [166, 0]
click at [153, 313] on p at bounding box center [266, 313] width 271 height 10
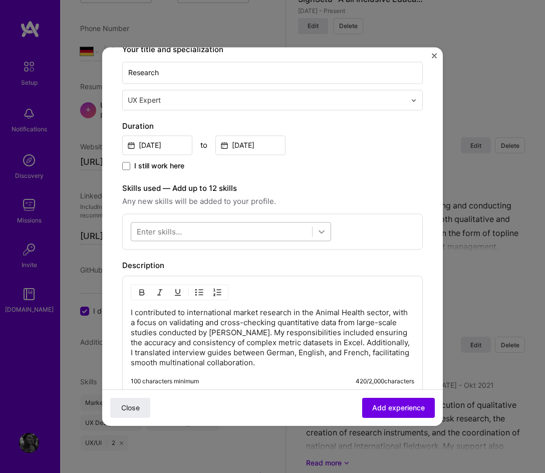
click at [317, 230] on icon at bounding box center [322, 232] width 10 height 10
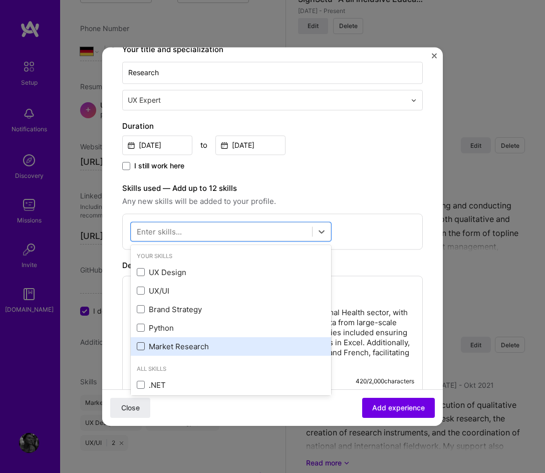
click at [138, 344] on span at bounding box center [141, 347] width 8 height 8
click at [0, 0] on input "checkbox" at bounding box center [0, 0] width 0 height 0
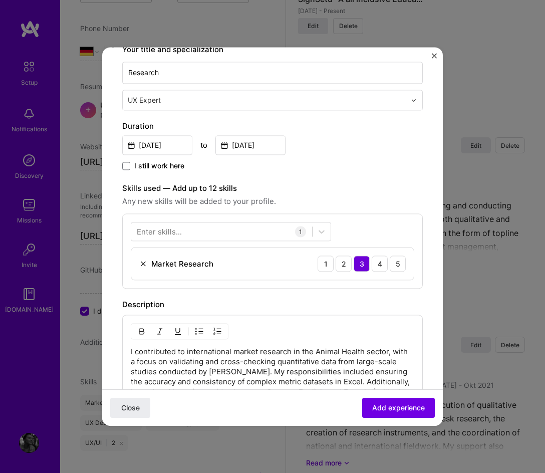
click at [361, 231] on div "Enter skills... 1 Market Research 1 2 3 4 5" at bounding box center [272, 251] width 301 height 75
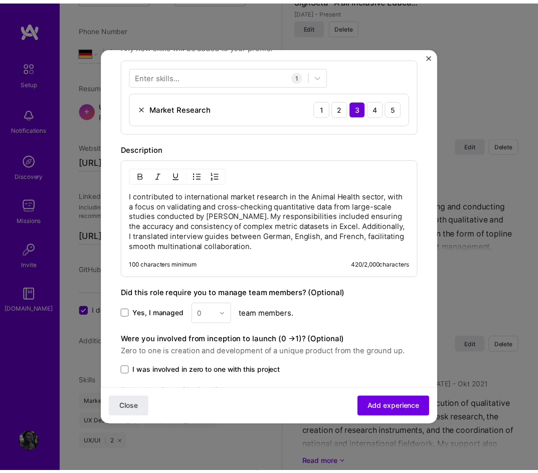
scroll to position [391, 0]
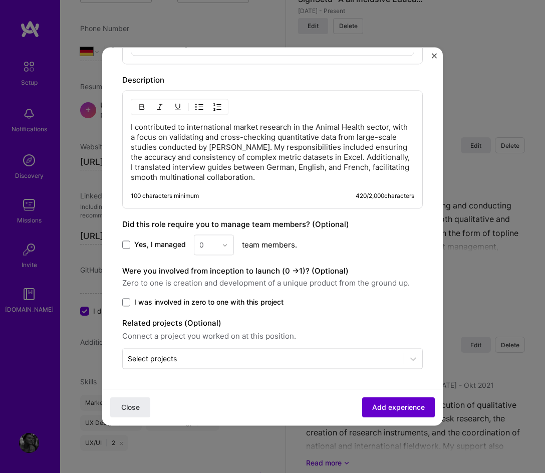
click at [386, 407] on span "Add experience" at bounding box center [398, 407] width 53 height 10
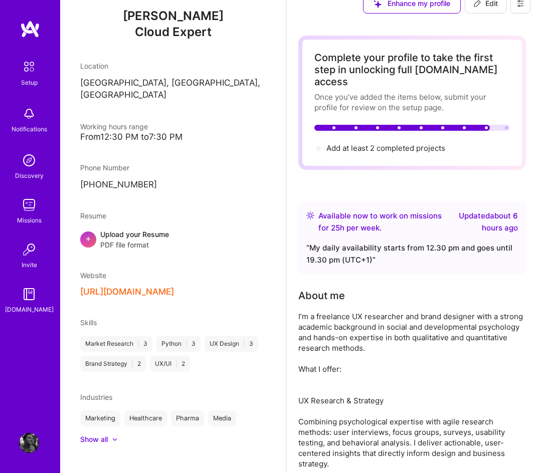
scroll to position [0, 0]
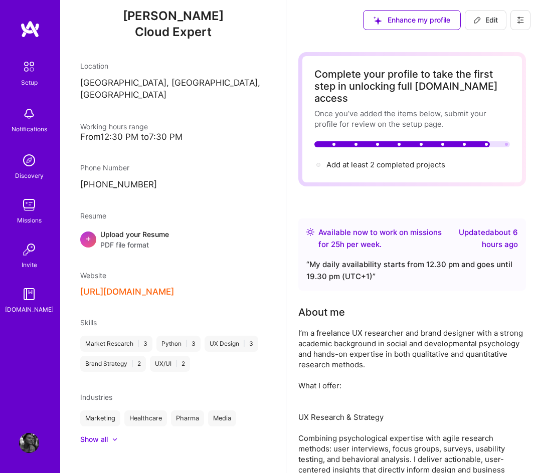
click at [482, 21] on span "Edit" at bounding box center [485, 20] width 25 height 10
select select "DE"
select select "Right Now"
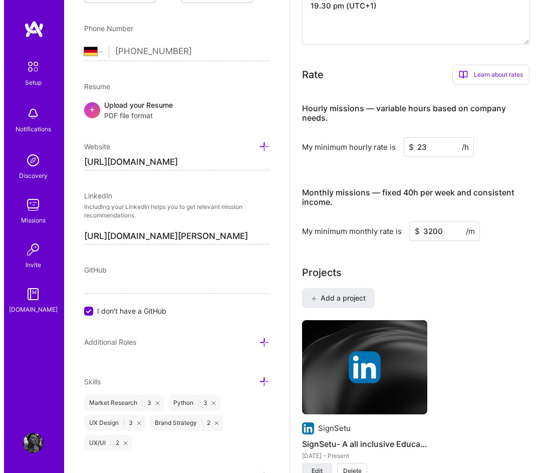
scroll to position [872, 0]
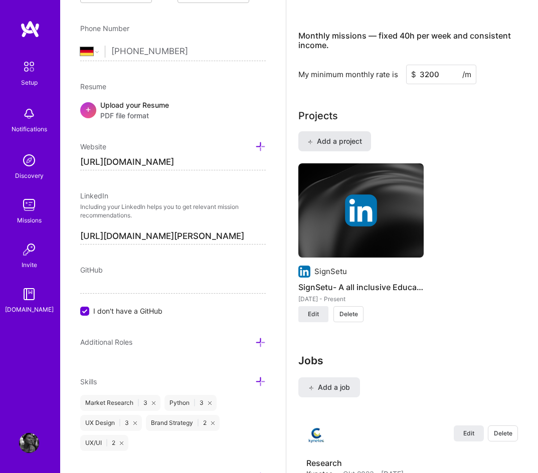
click at [336, 136] on span "Add a project" at bounding box center [334, 141] width 55 height 10
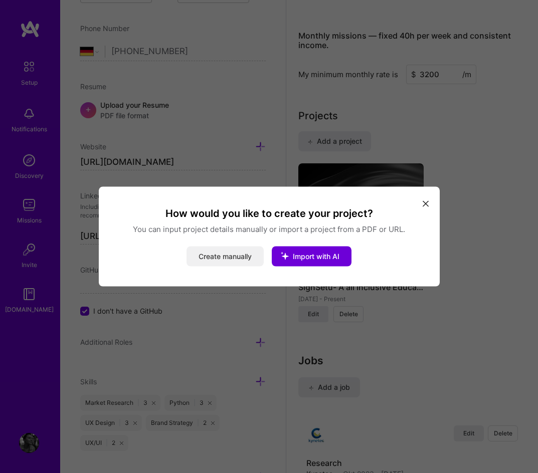
click at [224, 260] on button "Create manually" at bounding box center [224, 257] width 77 height 20
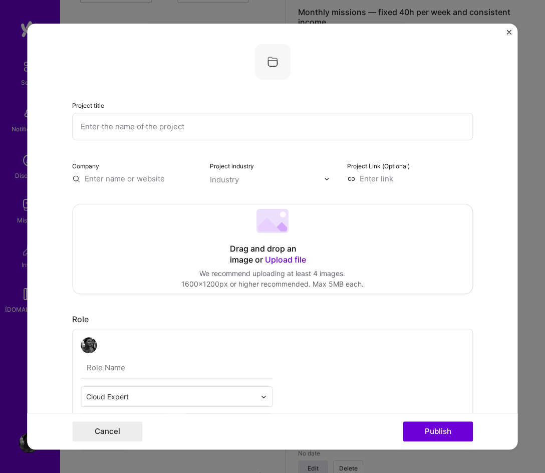
click at [89, 121] on input "text" at bounding box center [272, 127] width 401 height 28
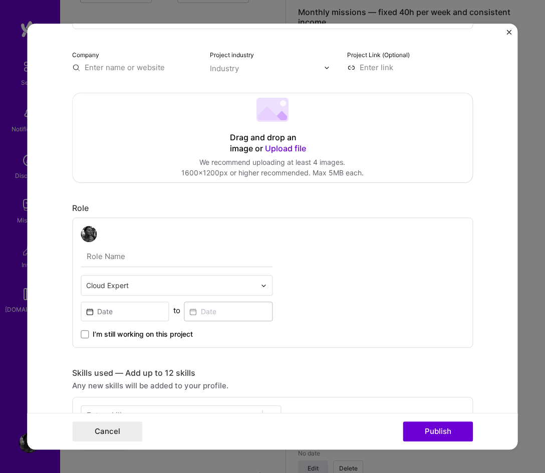
scroll to position [112, 0]
type input "UX Design Institute"
click at [261, 283] on img at bounding box center [264, 285] width 6 height 6
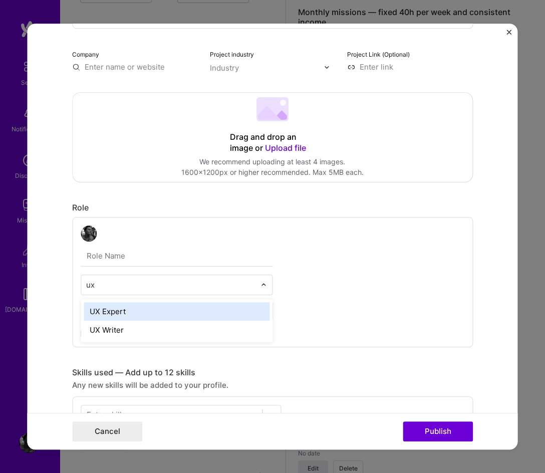
type input "ux"
click at [119, 311] on div "UX Expert" at bounding box center [177, 311] width 186 height 19
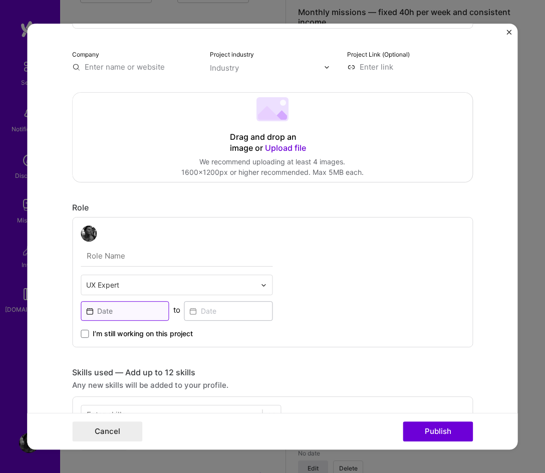
click at [130, 314] on input at bounding box center [125, 311] width 89 height 20
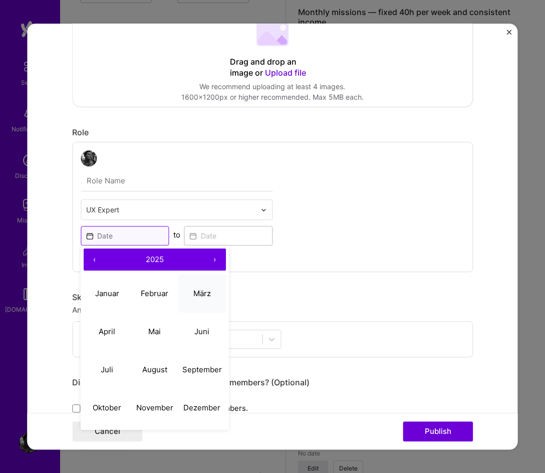
scroll to position [187, 0]
click at [91, 260] on button "‹" at bounding box center [95, 259] width 22 height 22
click at [105, 366] on abbr "Juli" at bounding box center [107, 369] width 13 height 10
type input "[DATE]"
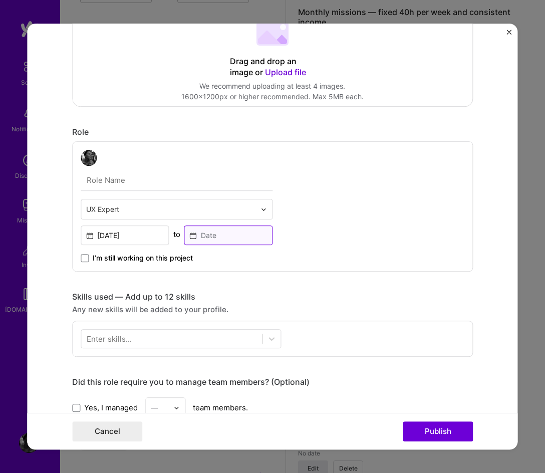
click at [237, 233] on input at bounding box center [228, 236] width 89 height 20
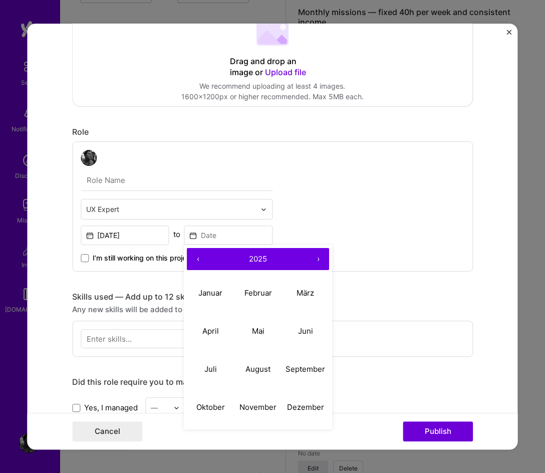
click at [190, 258] on button "‹" at bounding box center [198, 259] width 22 height 22
click at [302, 400] on button "Dezember" at bounding box center [306, 407] width 48 height 38
type input "[DATE]"
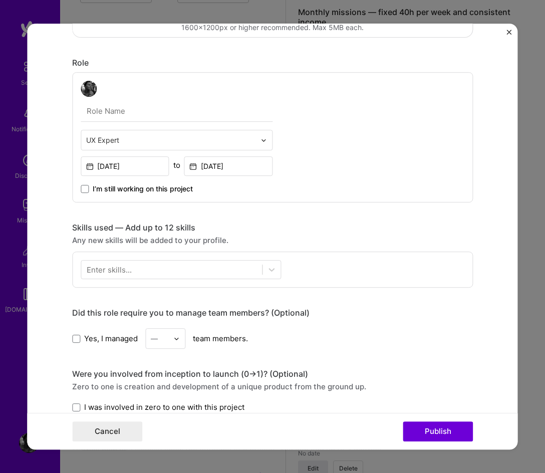
scroll to position [258, 0]
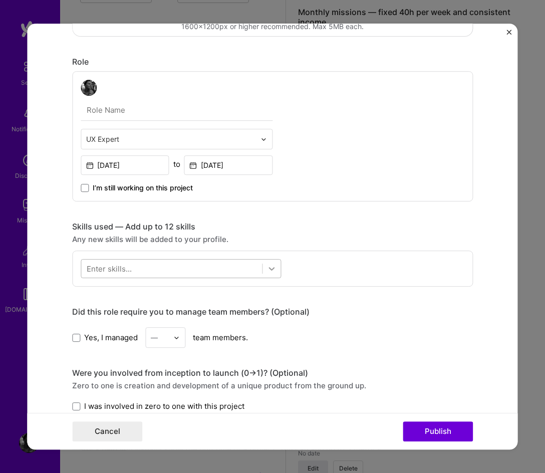
click at [269, 268] on icon at bounding box center [272, 269] width 10 height 10
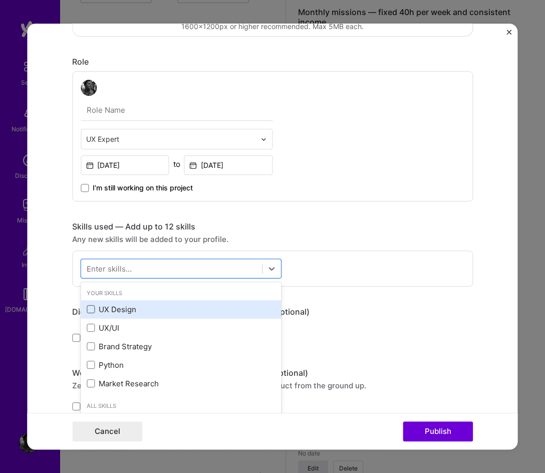
click at [87, 309] on span at bounding box center [91, 310] width 8 height 8
click at [0, 0] on input "checkbox" at bounding box center [0, 0] width 0 height 0
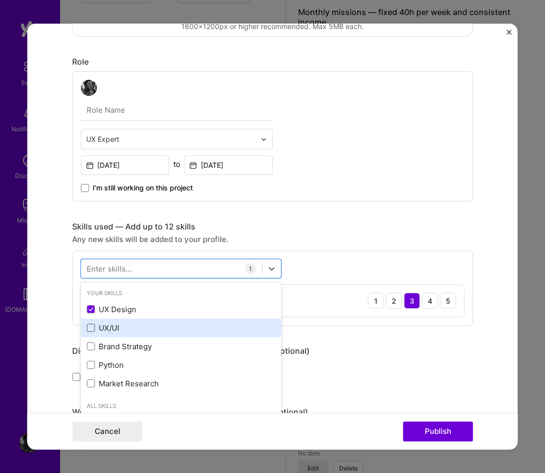
click at [89, 325] on span at bounding box center [91, 328] width 8 height 8
click at [0, 0] on input "checkbox" at bounding box center [0, 0] width 0 height 0
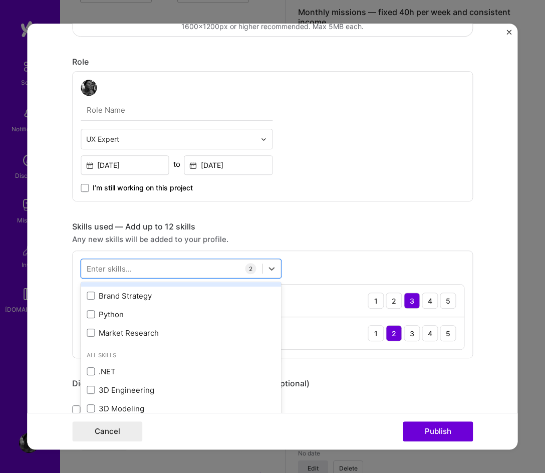
scroll to position [51, 0]
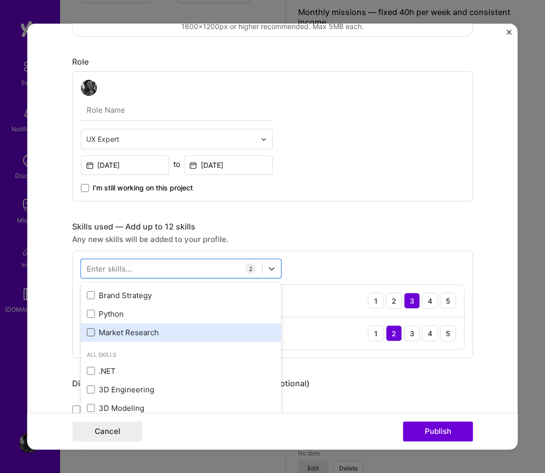
click at [87, 332] on span at bounding box center [91, 333] width 8 height 8
click at [0, 0] on input "checkbox" at bounding box center [0, 0] width 0 height 0
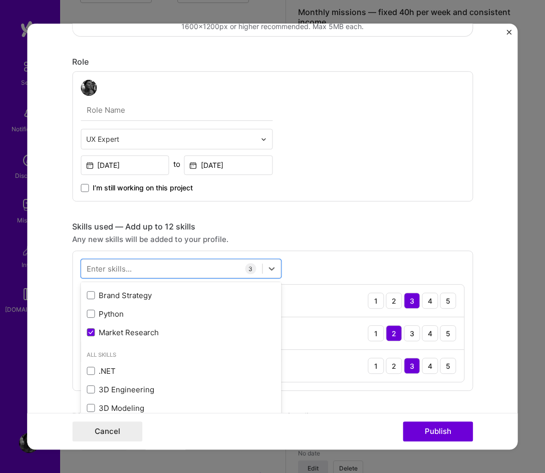
click at [363, 182] on div "UX Expert [DATE] to [DATE] I’m still working on this project" at bounding box center [272, 136] width 401 height 130
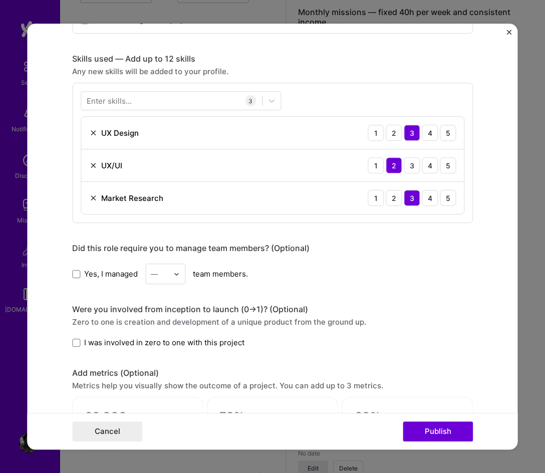
scroll to position [477, 0]
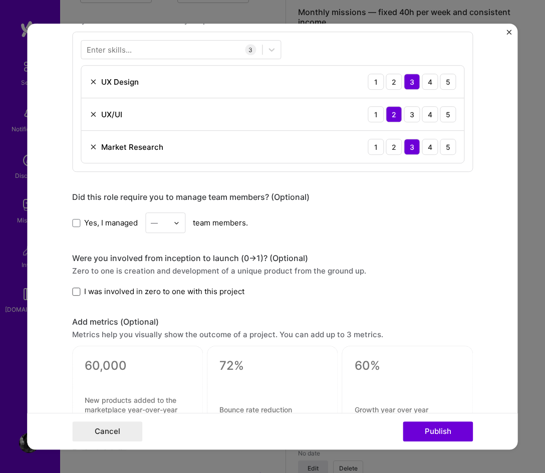
click at [73, 289] on span at bounding box center [76, 292] width 8 height 8
click at [0, 0] on input "I was involved in zero to one with this project" at bounding box center [0, 0] width 0 height 0
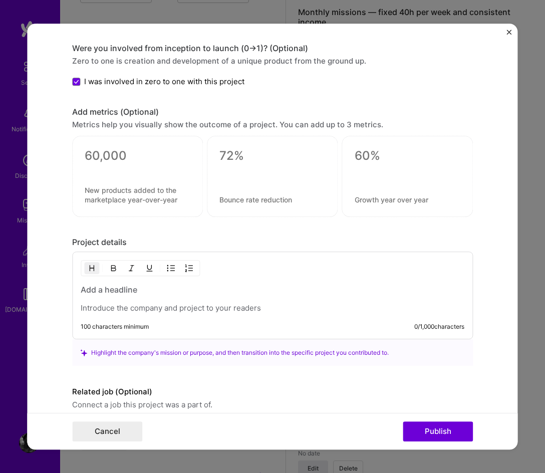
scroll to position [687, 0]
click at [131, 305] on p at bounding box center [273, 308] width 384 height 10
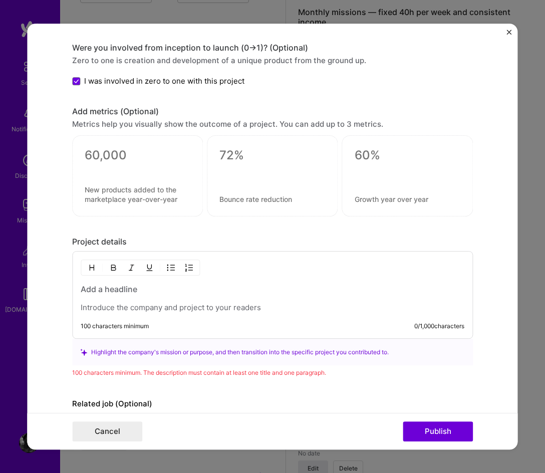
click at [126, 315] on div "100 characters minimum 0 / 1,000 characters" at bounding box center [272, 296] width 401 height 88
click at [120, 303] on p at bounding box center [273, 308] width 384 height 10
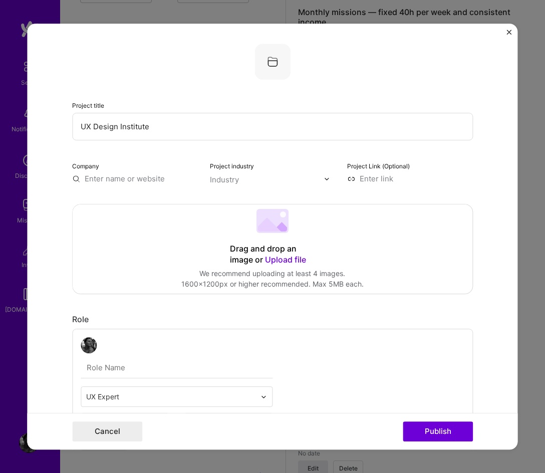
scroll to position [0, 0]
click at [384, 178] on input at bounding box center [410, 178] width 126 height 11
paste input "[URL][DOMAIN_NAME][PERSON_NAME][PERSON_NAME]"
type input "[URL][DOMAIN_NAME][PERSON_NAME][PERSON_NAME]"
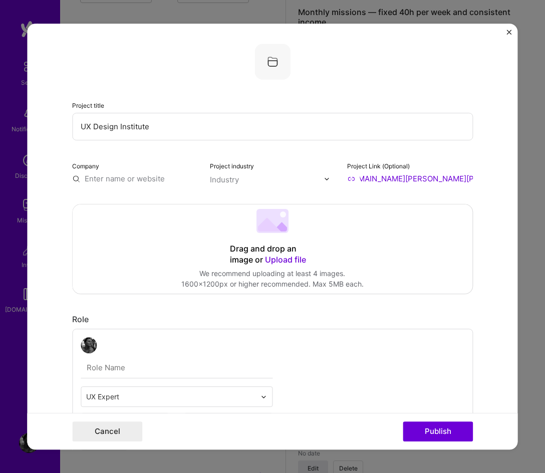
click at [227, 180] on div "Industry" at bounding box center [224, 179] width 29 height 11
type input "U"
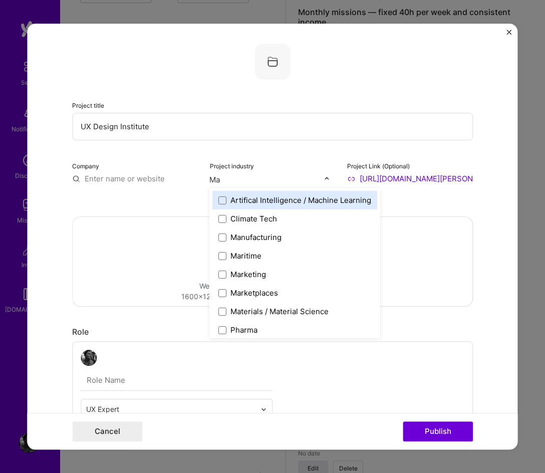
type input "Mar"
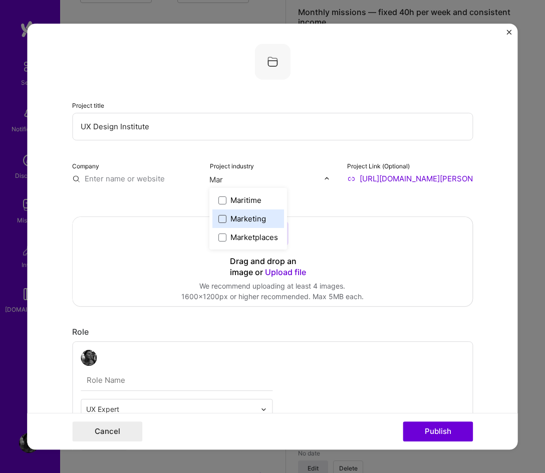
click at [220, 216] on span at bounding box center [223, 219] width 8 height 8
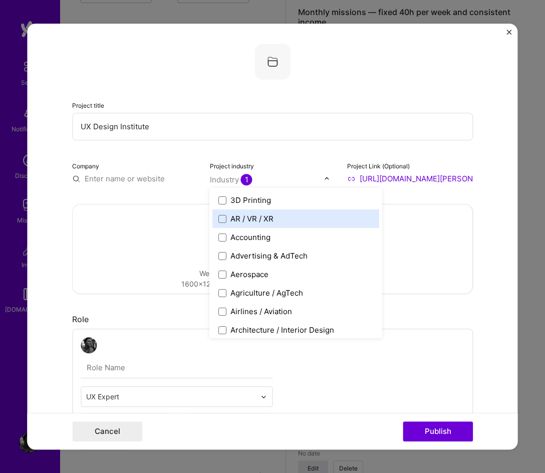
click at [123, 175] on input "text" at bounding box center [135, 178] width 126 height 11
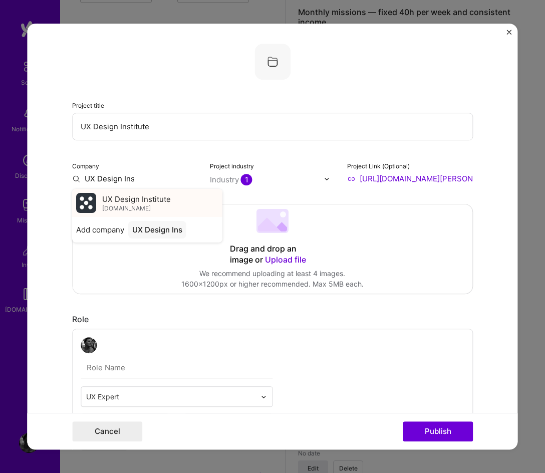
click at [116, 203] on span "UX Design Institute" at bounding box center [136, 199] width 69 height 11
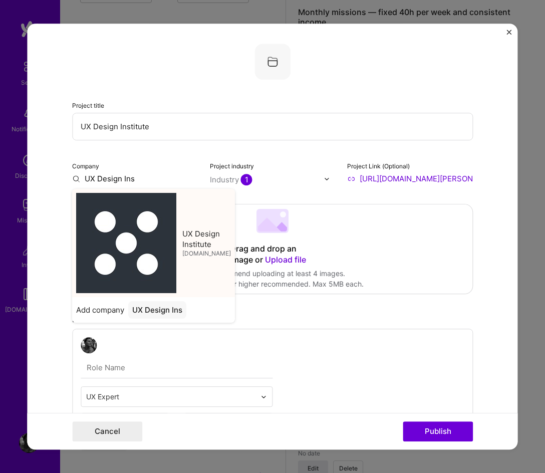
type input "UX Design Institute"
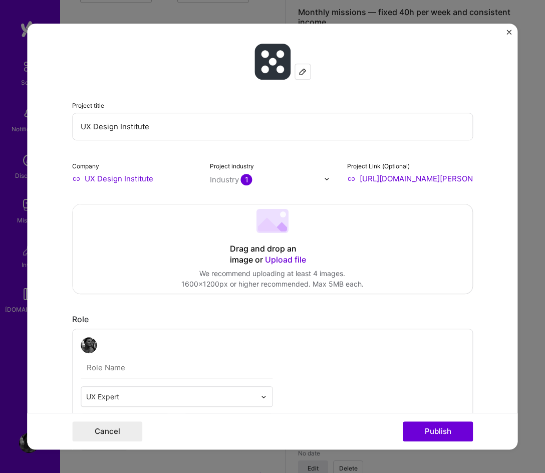
drag, startPoint x: 171, startPoint y: 130, endPoint x: -5, endPoint y: 138, distance: 176.1
click at [0, 138] on html "Setup Notifications Discovery Missions Invite [DOMAIN_NAME] Profile Close Show …" at bounding box center [272, 148] width 545 height 2041
click at [141, 131] on input "AvoneAir -" at bounding box center [272, 127] width 401 height 28
paste input "Redefining Sustainable Flight Booking"
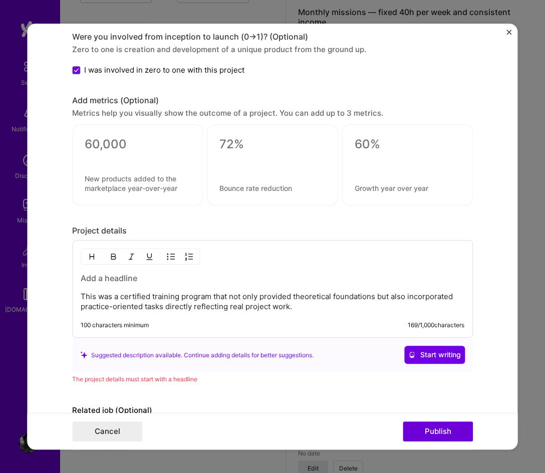
scroll to position [694, 0]
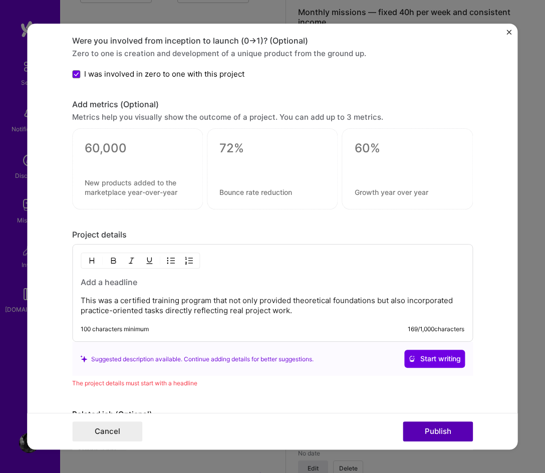
type input "AvoneAir - Redefining Sustainable Flight Booking"
click at [425, 436] on button "Publish" at bounding box center [438, 431] width 70 height 20
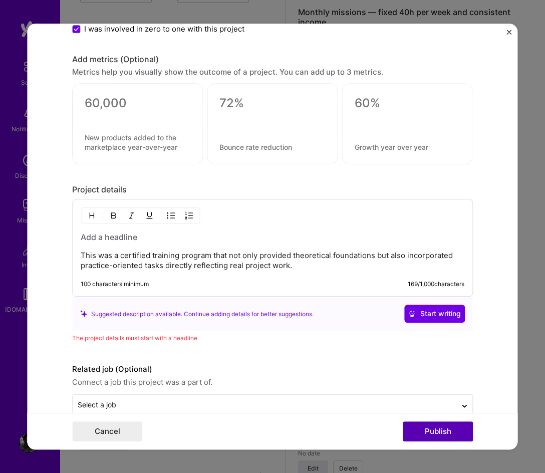
scroll to position [760, 0]
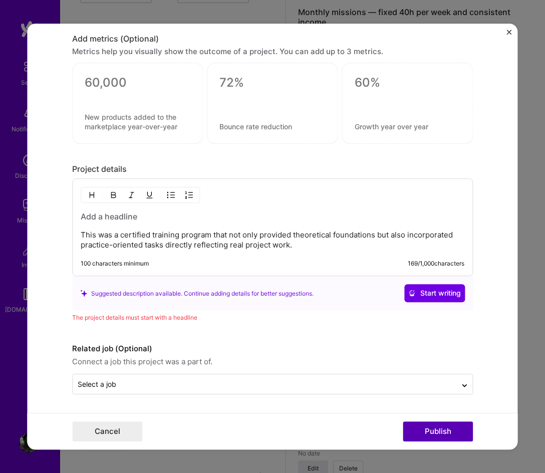
drag, startPoint x: 425, startPoint y: 436, endPoint x: 419, endPoint y: 433, distance: 6.1
click at [419, 433] on button "Publish" at bounding box center [438, 431] width 70 height 20
click at [107, 221] on h3 at bounding box center [273, 216] width 384 height 11
click at [89, 216] on h3 at bounding box center [273, 216] width 384 height 11
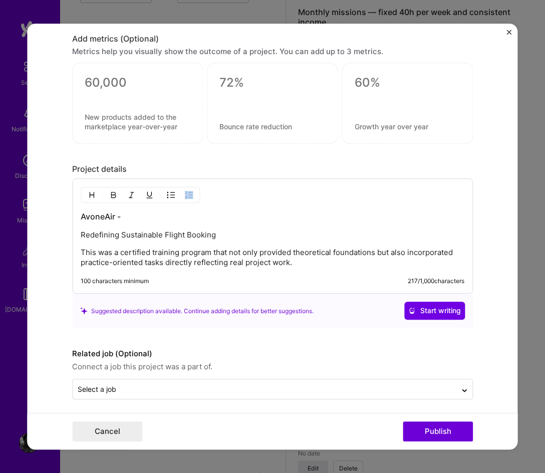
drag, startPoint x: 76, startPoint y: 233, endPoint x: 198, endPoint y: 242, distance: 123.2
click at [198, 242] on div "AvoneAir - Redefining Sustainable Flight Booking This was a certified training …" at bounding box center [272, 236] width 401 height 115
click at [155, 206] on div "AvoneAir - Redefining Sustainable Flight Booking This was a certified training …" at bounding box center [272, 236] width 401 height 115
click at [124, 215] on h3 "AvoneAir -" at bounding box center [273, 216] width 384 height 11
drag, startPoint x: 211, startPoint y: 242, endPoint x: 65, endPoint y: 242, distance: 146.3
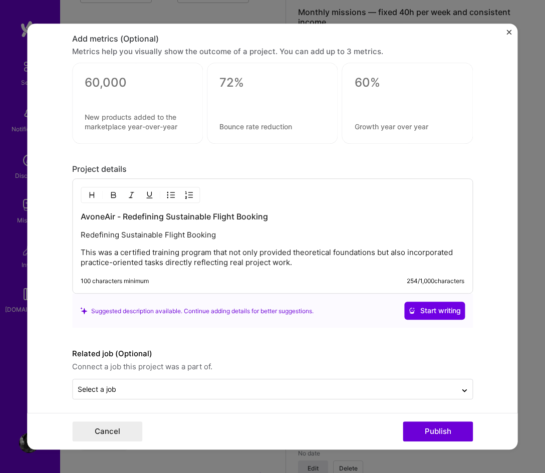
drag, startPoint x: 65, startPoint y: 242, endPoint x: 200, endPoint y: 256, distance: 135.5
click at [200, 256] on p "This was a certified training program that not only provided theoretical founda…" at bounding box center [273, 258] width 384 height 20
drag, startPoint x: 218, startPoint y: 238, endPoint x: 90, endPoint y: 233, distance: 128.4
click at [90, 233] on p "Redefining Sustainable Flight Booking" at bounding box center [273, 236] width 384 height 10
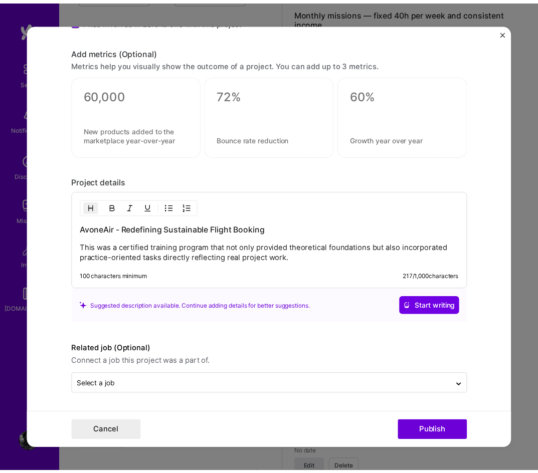
scroll to position [747, 0]
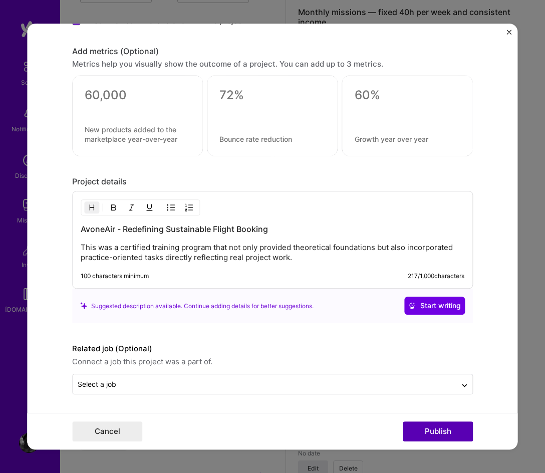
click at [428, 429] on button "Publish" at bounding box center [438, 431] width 70 height 20
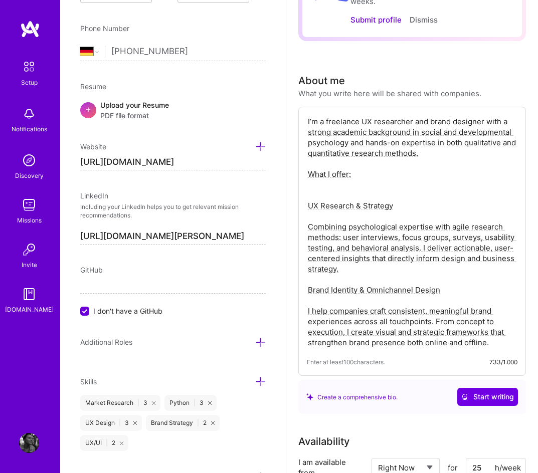
scroll to position [0, 0]
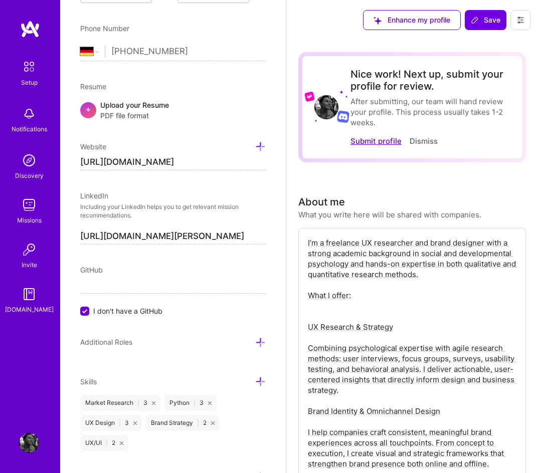
click at [380, 139] on button "Submit profile" at bounding box center [375, 141] width 51 height 11
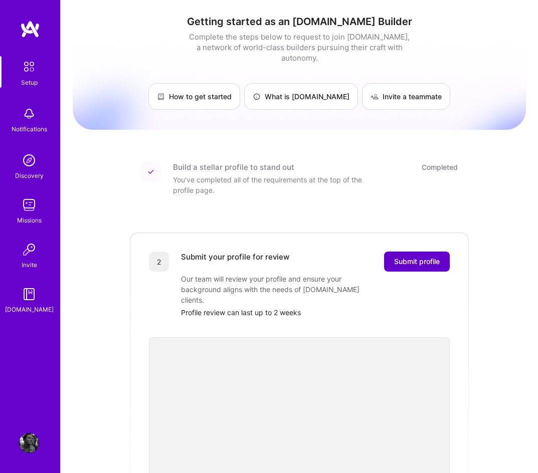
click at [429, 252] on button "Submit profile" at bounding box center [417, 262] width 66 height 20
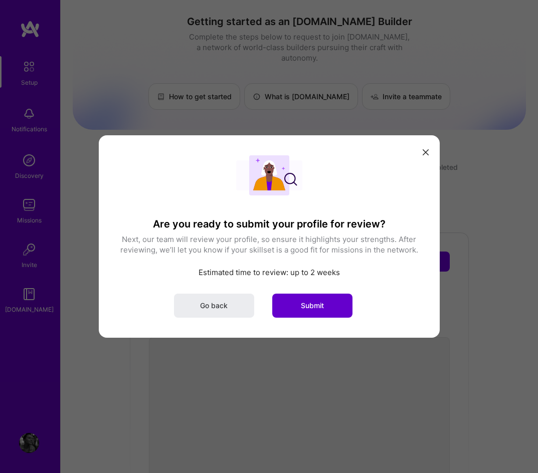
click at [330, 305] on button "Submit" at bounding box center [312, 306] width 80 height 24
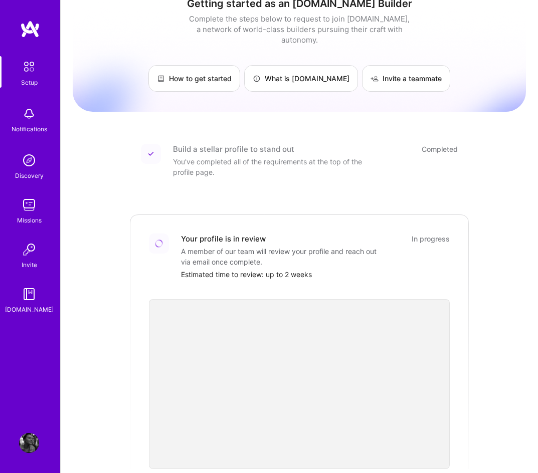
scroll to position [19, 0]
